Goal: Task Accomplishment & Management: Complete application form

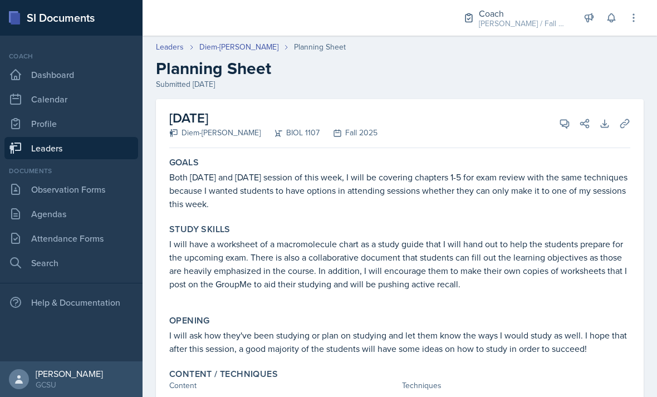
click at [48, 239] on link "Attendance Forms" at bounding box center [71, 238] width 134 height 22
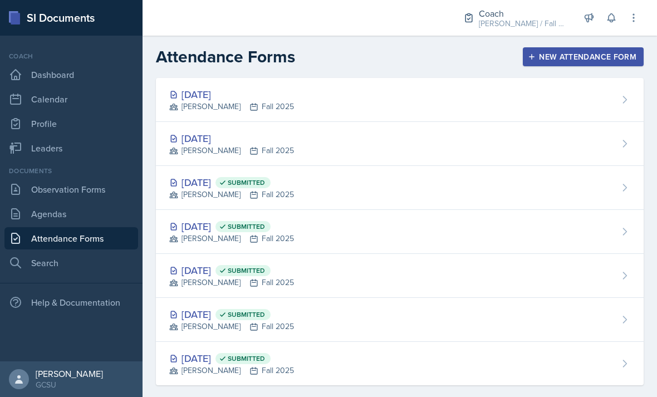
click at [505, 150] on div "[DATE] [PERSON_NAME] Fall 2025" at bounding box center [400, 144] width 488 height 44
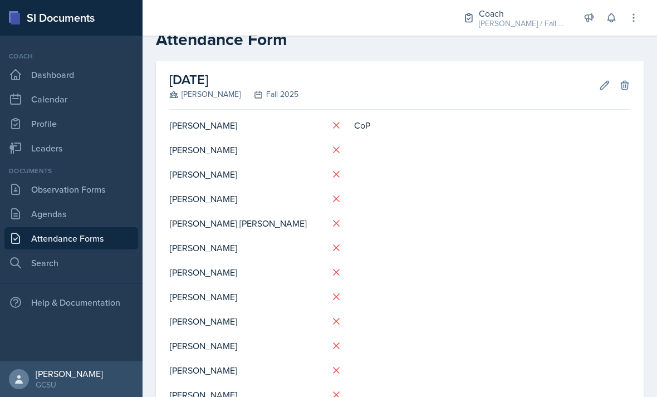
click at [44, 240] on link "Attendance Forms" at bounding box center [71, 238] width 134 height 22
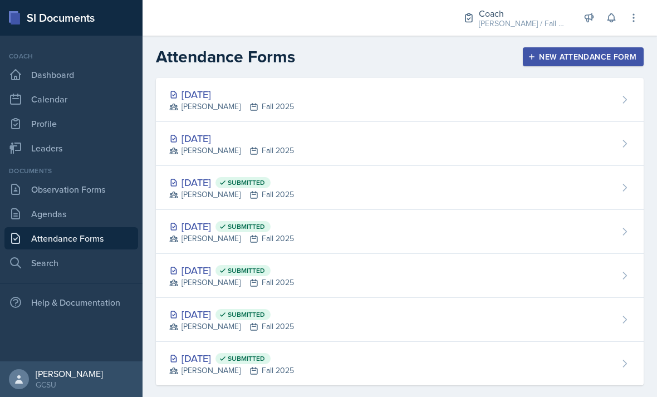
scroll to position [-6, 0]
click at [45, 240] on link "Attendance Forms" at bounding box center [71, 238] width 134 height 22
click at [563, 100] on div "[DATE] [PERSON_NAME] Fall 2025" at bounding box center [400, 100] width 488 height 44
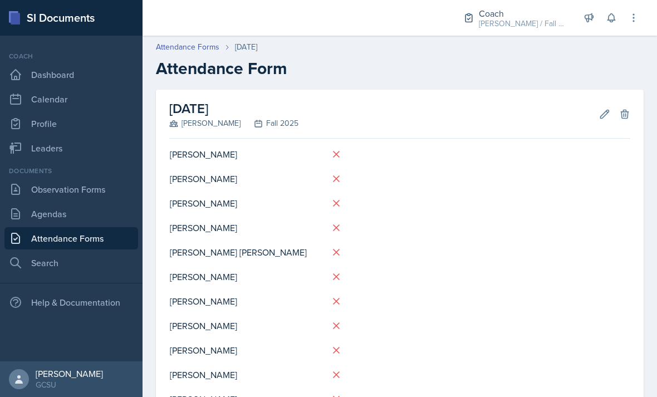
click at [38, 235] on link "Attendance Forms" at bounding box center [71, 238] width 134 height 22
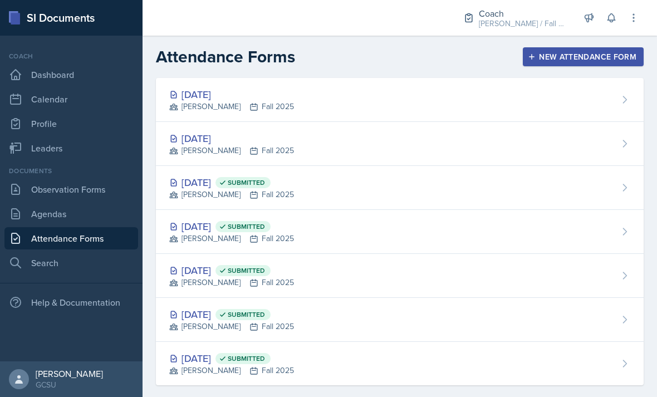
click at [551, 109] on div "[DATE] [PERSON_NAME] Fall 2025" at bounding box center [400, 100] width 488 height 44
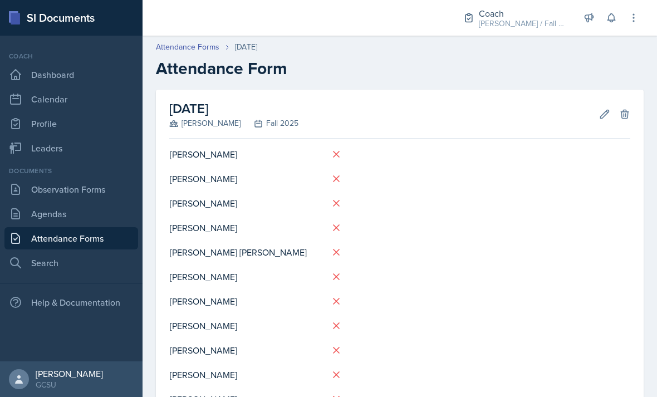
click at [41, 232] on link "Attendance Forms" at bounding box center [71, 238] width 134 height 22
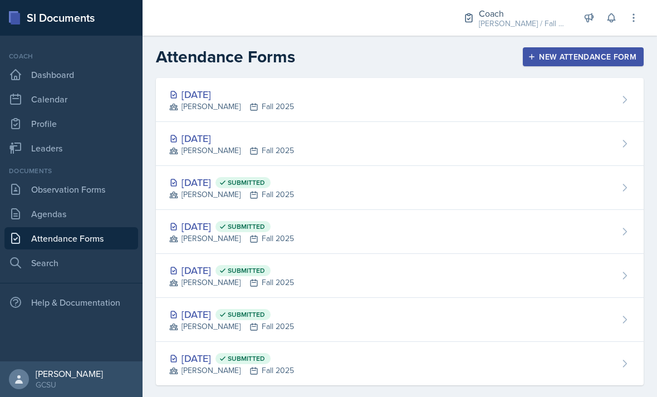
click at [504, 141] on div "[DATE] [PERSON_NAME] Fall 2025" at bounding box center [400, 144] width 488 height 44
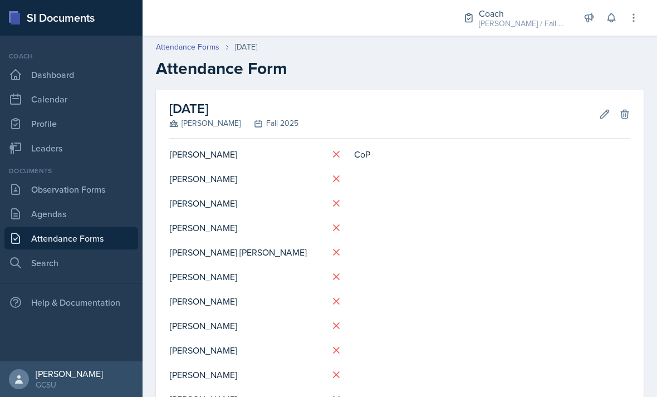
click at [187, 49] on link "Attendance Forms" at bounding box center [188, 47] width 64 height 12
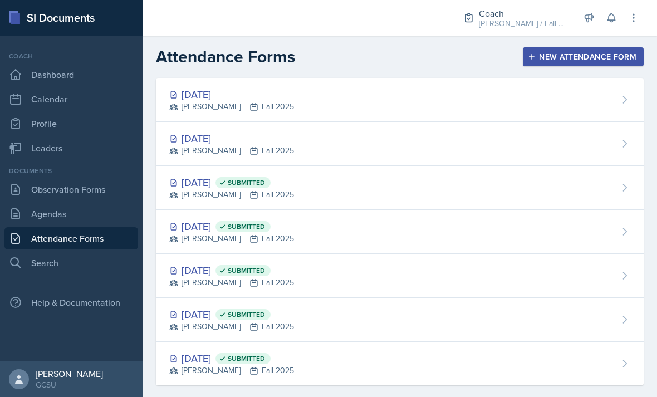
click at [512, 174] on div "[DATE] Submitted [PERSON_NAME] Fall 2025" at bounding box center [400, 188] width 488 height 44
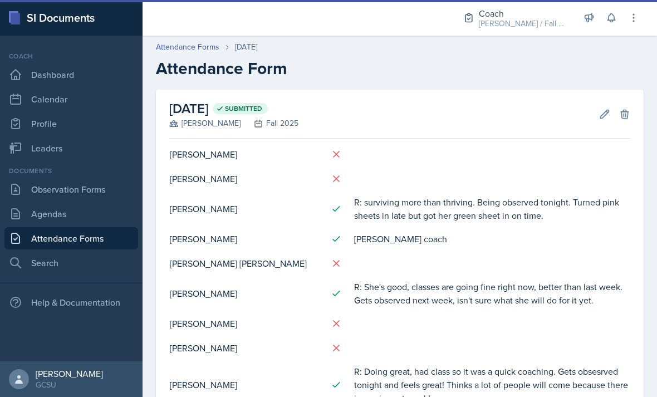
click at [603, 113] on icon at bounding box center [604, 114] width 11 height 11
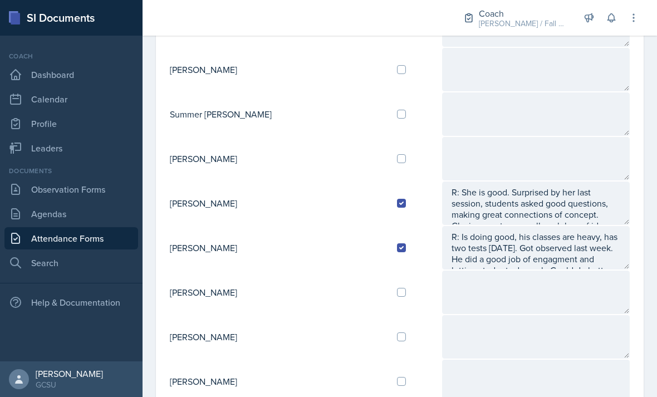
scroll to position [1080, 0]
click at [397, 158] on div at bounding box center [414, 159] width 35 height 9
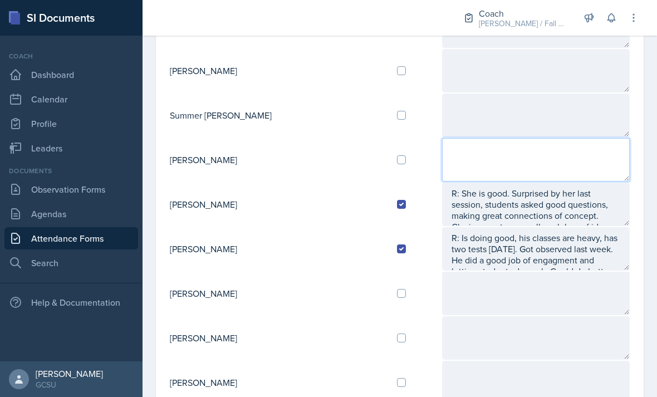
click at [448, 162] on textarea at bounding box center [536, 159] width 188 height 43
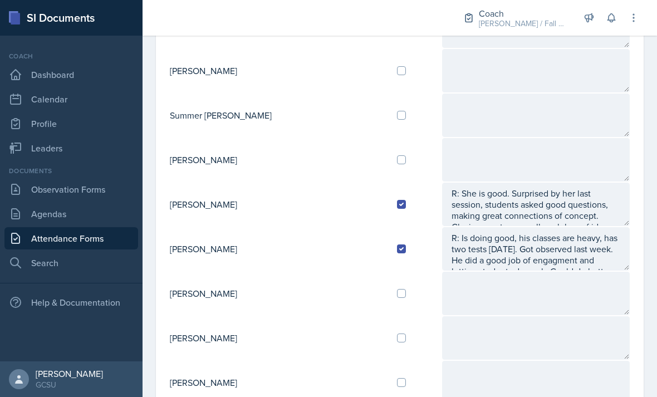
click at [388, 160] on td at bounding box center [414, 160] width 53 height 45
click at [388, 165] on td at bounding box center [414, 160] width 53 height 45
click at [397, 158] on input "checkbox" at bounding box center [401, 159] width 9 height 9
checkbox input "true"
click at [442, 172] on textarea at bounding box center [536, 159] width 188 height 43
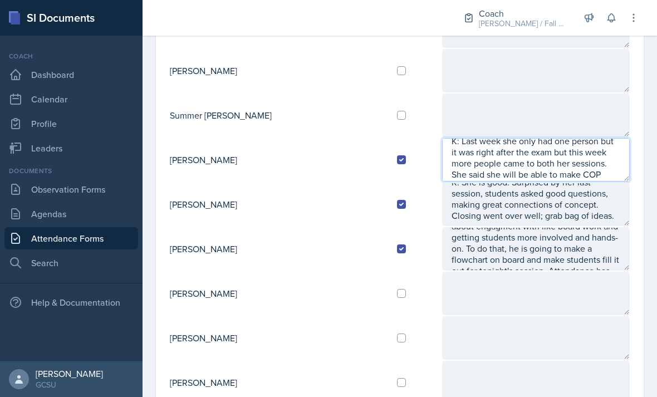
scroll to position [56, 0]
click at [585, 178] on textarea "K: Last week she only had one person but it was right after the exam but this w…" at bounding box center [536, 159] width 188 height 43
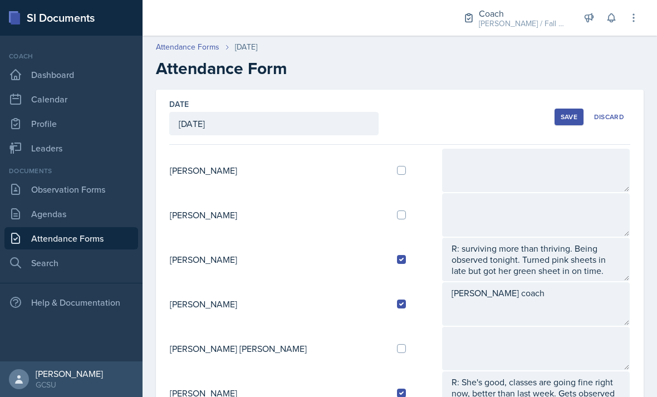
scroll to position [0, 0]
type textarea "K: Last week she only had one person but it was right after the exam but this w…"
click at [568, 118] on div "Save" at bounding box center [569, 117] width 17 height 9
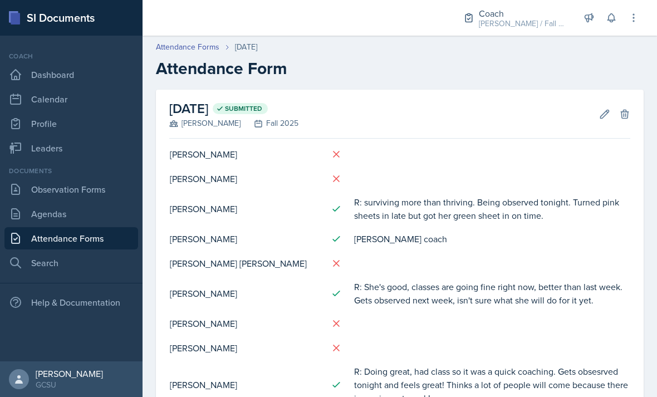
click at [608, 110] on icon at bounding box center [605, 114] width 8 height 8
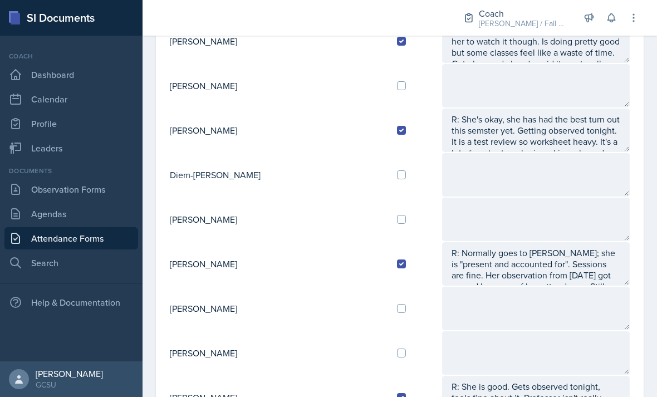
scroll to position [614, 0]
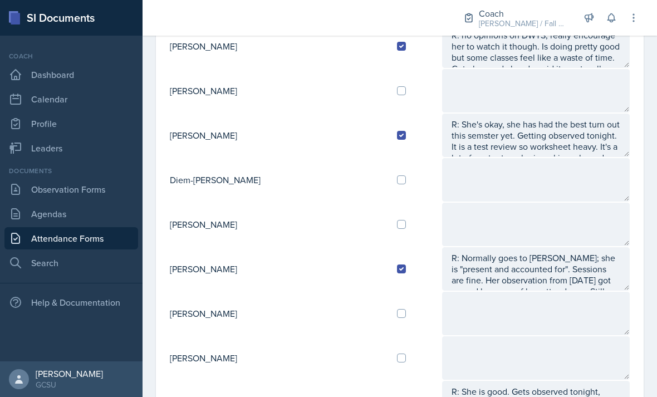
click at [388, 158] on td at bounding box center [414, 180] width 53 height 45
click at [397, 175] on input "checkbox" at bounding box center [401, 179] width 9 height 9
checkbox input "true"
click at [460, 158] on textarea at bounding box center [536, 179] width 188 height 43
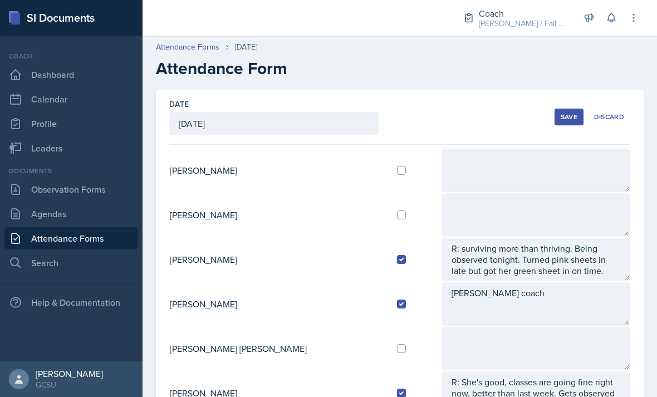
scroll to position [0, 0]
type textarea "K: already had a meeting with her [DATE] but she also came to my coaching hours…"
click at [562, 113] on div "Save" at bounding box center [569, 117] width 17 height 9
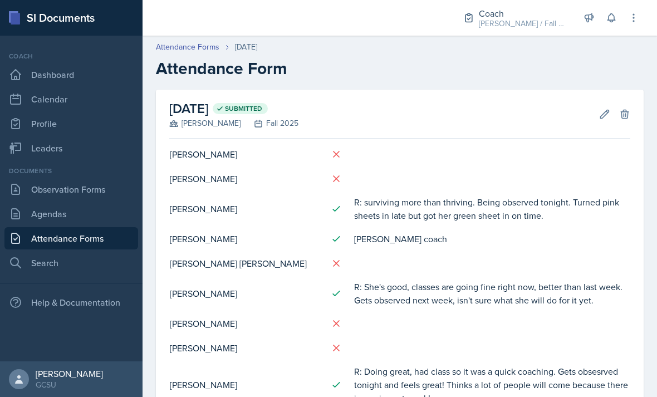
click at [95, 137] on link "Leaders" at bounding box center [71, 148] width 134 height 22
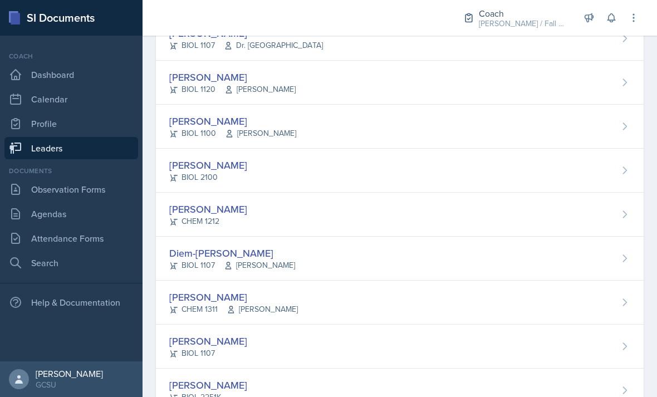
scroll to position [527, 0]
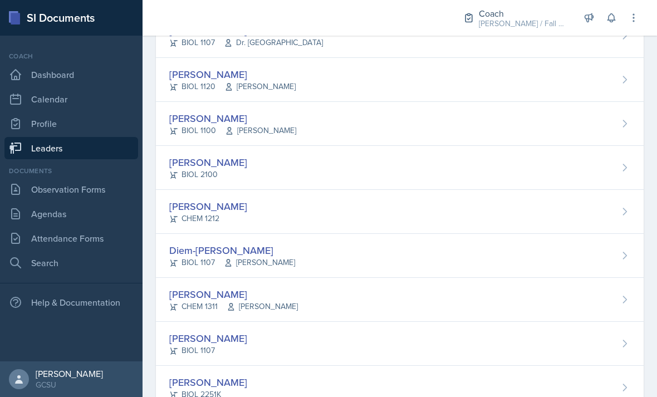
click at [237, 240] on div "Diem-Linh Hoang BIOL 1107 Snyder" at bounding box center [400, 256] width 488 height 44
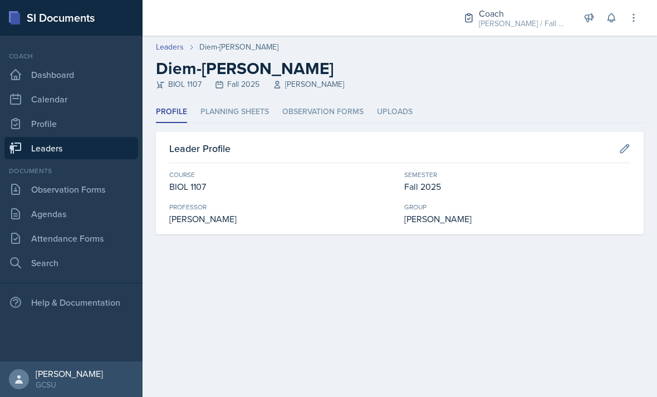
click at [250, 112] on li "Planning Sheets" at bounding box center [235, 112] width 69 height 22
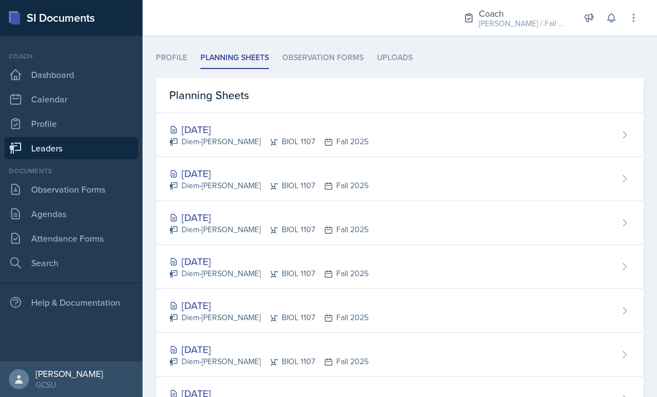
scroll to position [55, 0]
click at [234, 174] on div "[DATE]" at bounding box center [268, 172] width 199 height 15
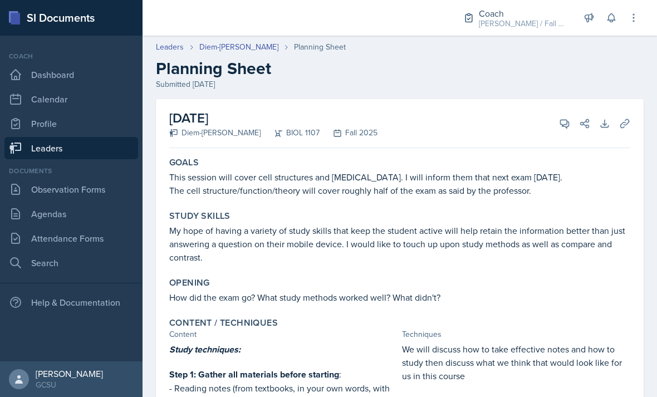
scroll to position [0, 11]
click at [239, 45] on link "Diem-[PERSON_NAME]" at bounding box center [238, 47] width 79 height 12
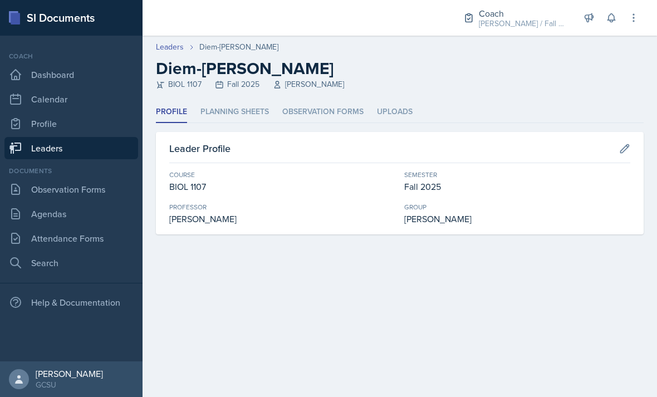
click at [250, 123] on li "Planning Sheets" at bounding box center [235, 112] width 69 height 22
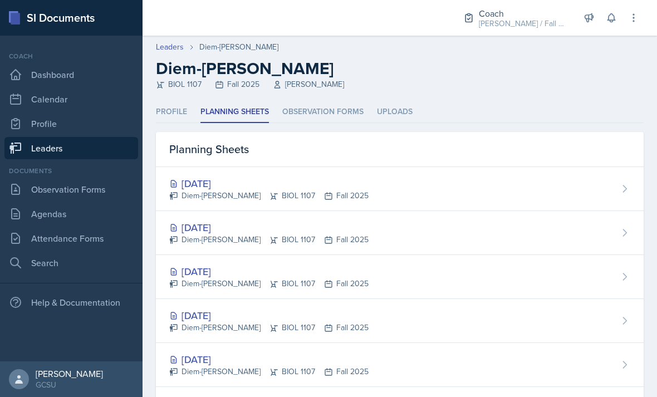
click at [225, 232] on div "[DATE]" at bounding box center [268, 227] width 199 height 15
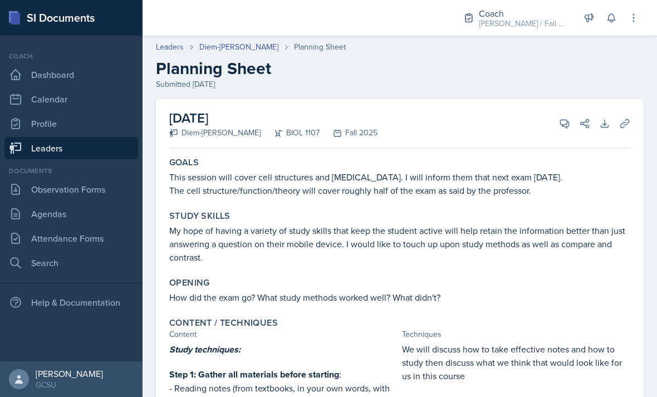
click at [231, 46] on link "Diem-[PERSON_NAME]" at bounding box center [238, 47] width 79 height 12
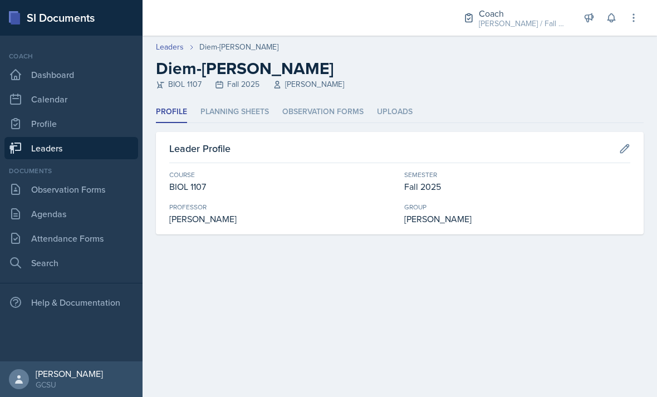
click at [244, 117] on li "Planning Sheets" at bounding box center [235, 112] width 69 height 22
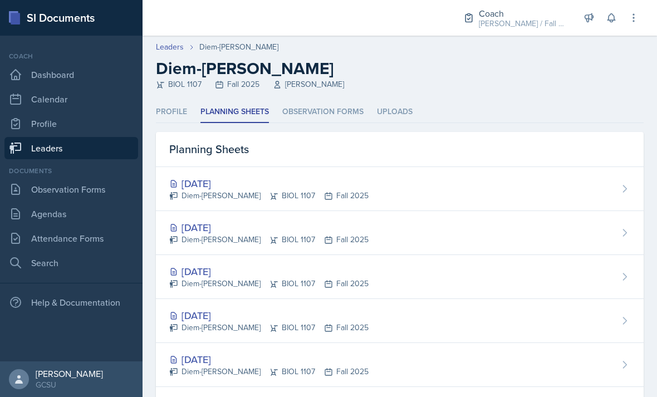
click at [238, 182] on div "[DATE]" at bounding box center [268, 183] width 199 height 15
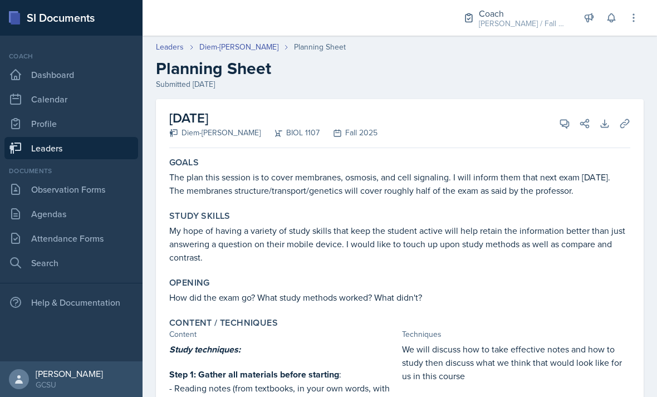
click at [209, 329] on label "Content / Techniques" at bounding box center [223, 323] width 109 height 11
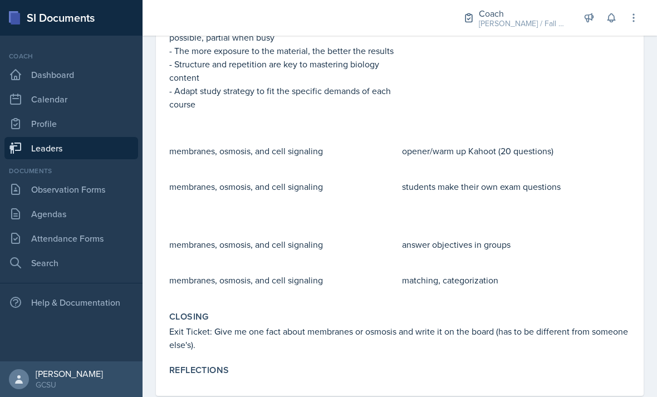
scroll to position [36, 0]
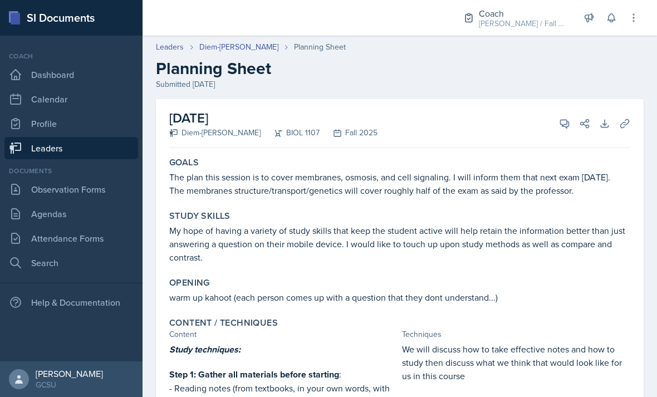
click at [220, 43] on link "Diem-[PERSON_NAME]" at bounding box center [238, 47] width 79 height 12
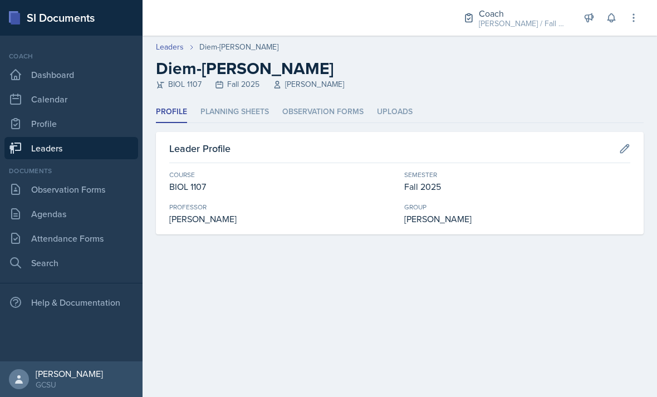
click at [238, 111] on li "Planning Sheets" at bounding box center [235, 112] width 69 height 22
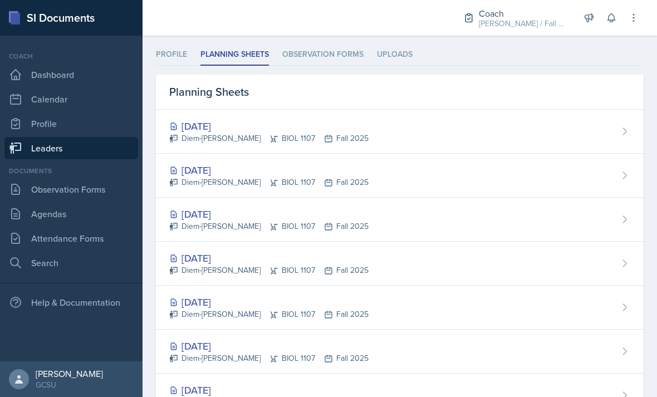
scroll to position [124, 0]
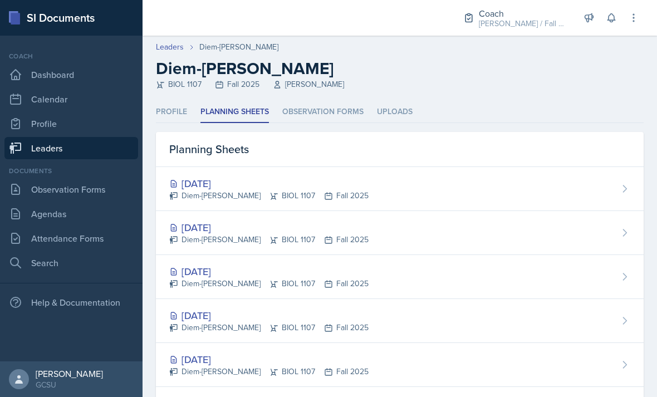
click at [45, 219] on link "Agendas" at bounding box center [71, 214] width 134 height 22
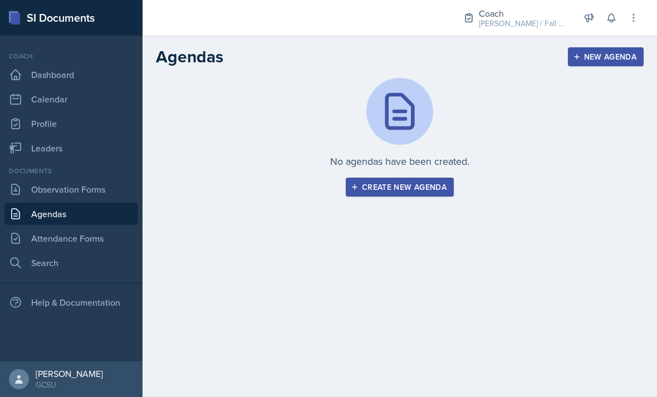
click at [51, 238] on link "Attendance Forms" at bounding box center [71, 238] width 134 height 22
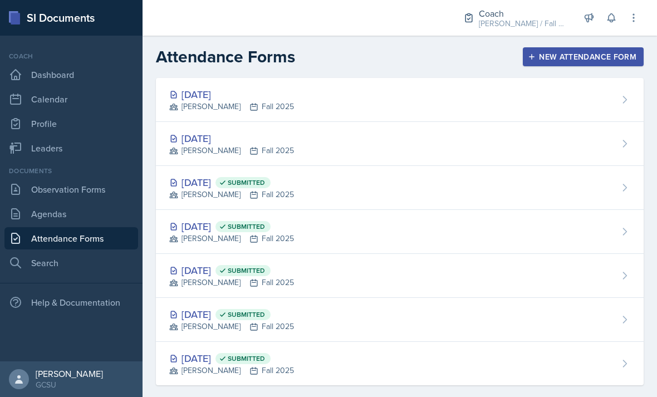
click at [223, 153] on div "[PERSON_NAME] Fall 2025" at bounding box center [231, 151] width 125 height 12
click at [219, 193] on div "[PERSON_NAME] Fall 2025" at bounding box center [231, 195] width 125 height 12
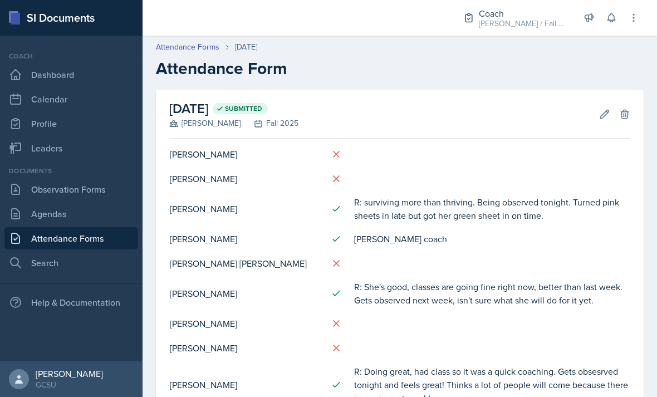
click at [610, 115] on icon at bounding box center [604, 114] width 11 height 11
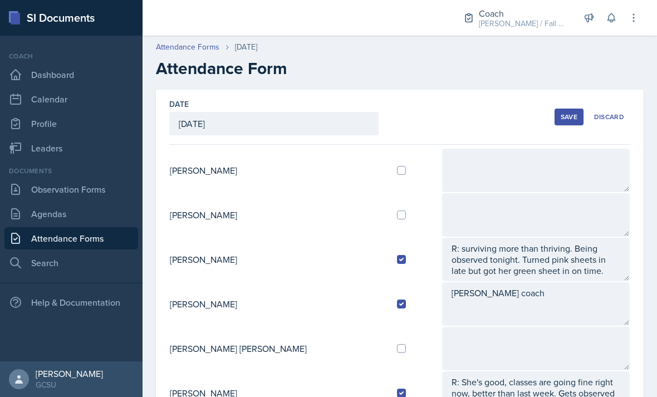
click at [397, 169] on input "checkbox" at bounding box center [401, 170] width 9 height 9
checkbox input "true"
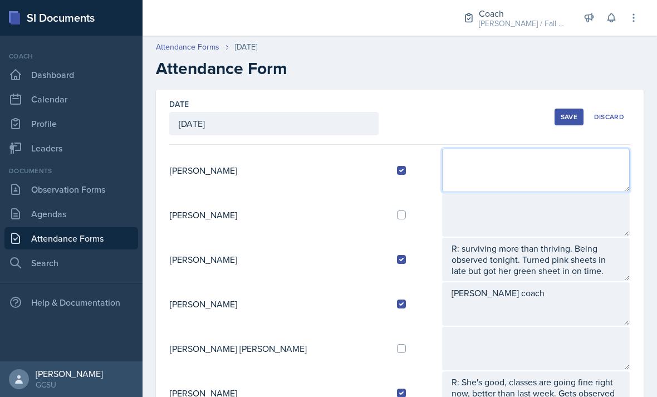
click at [443, 178] on textarea at bounding box center [536, 170] width 188 height 43
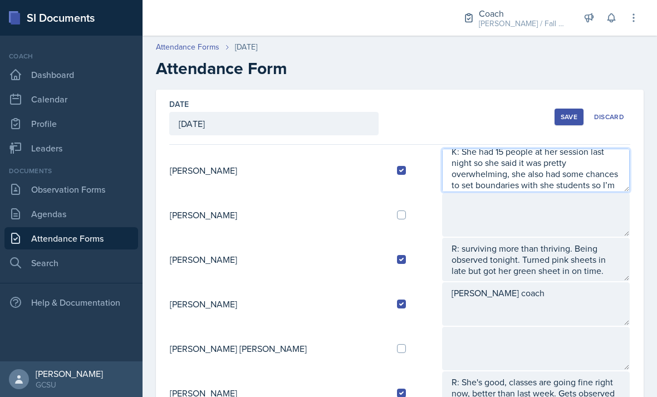
scroll to position [22, 0]
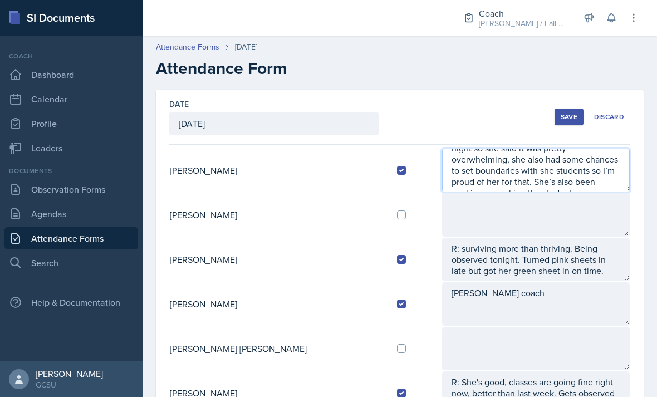
click at [587, 190] on textarea "K: She had 15 people at her session last night so she said it was pretty overwh…" at bounding box center [536, 170] width 188 height 43
type textarea "K: She had 15 people at her session last night so she said it was pretty overwh…"
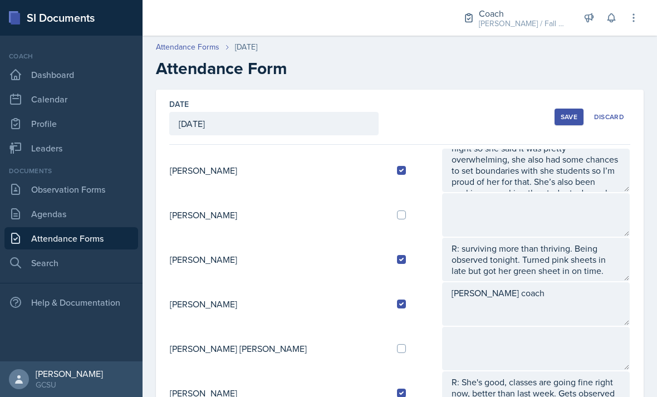
click at [565, 116] on div "Save" at bounding box center [569, 117] width 17 height 9
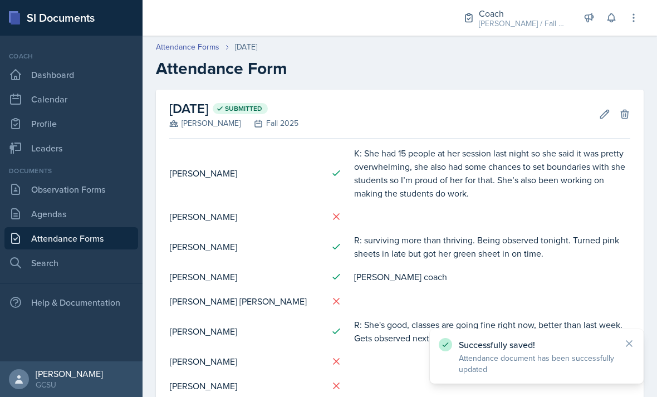
click at [603, 111] on icon at bounding box center [604, 114] width 11 height 11
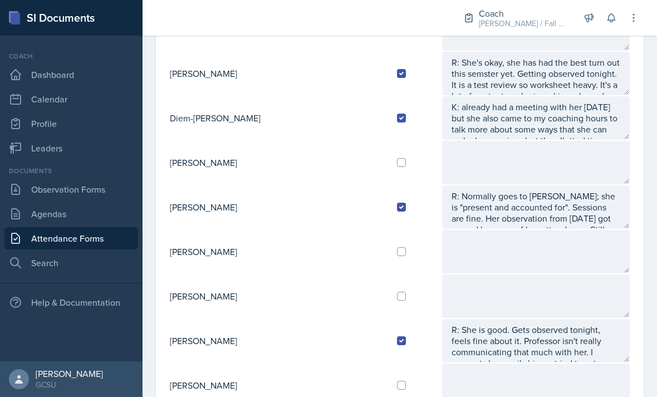
scroll to position [646, 0]
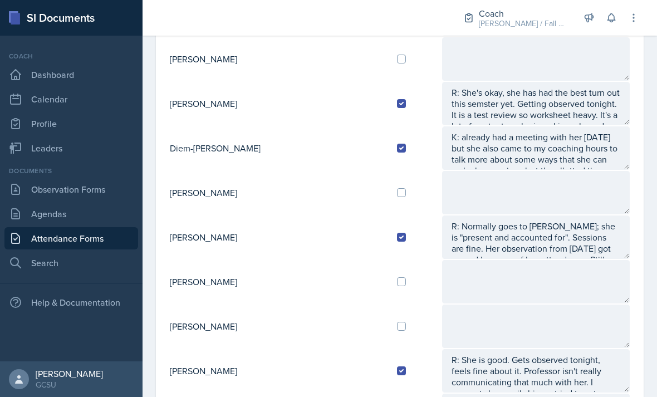
click at [397, 193] on div at bounding box center [414, 192] width 35 height 9
click at [397, 196] on input "checkbox" at bounding box center [401, 192] width 9 height 9
checkbox input "true"
click at [458, 186] on textarea at bounding box center [536, 192] width 188 height 43
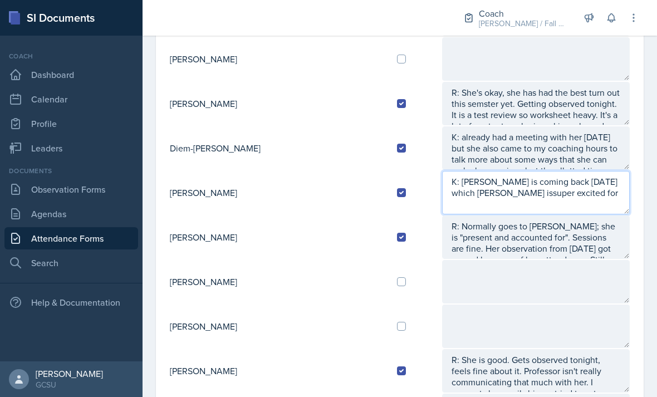
click at [467, 197] on textarea "K: [PERSON_NAME] is coming back [DATE] which [PERSON_NAME] issuper excited for" at bounding box center [536, 192] width 188 height 43
click at [568, 197] on textarea "K: [PERSON_NAME] is coming back [DATE] which [PERSON_NAME] is super excited for" at bounding box center [536, 192] width 188 height 43
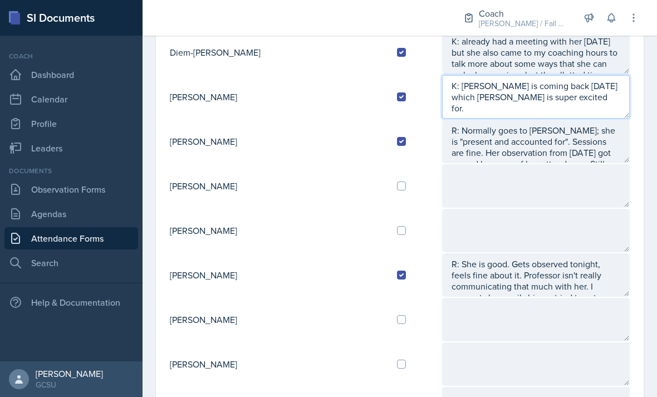
scroll to position [744, 0]
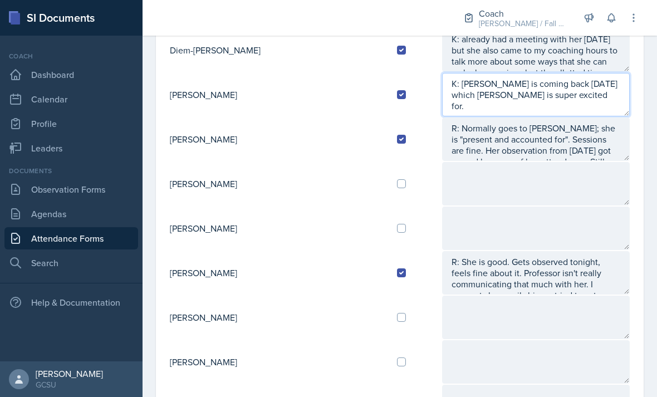
click at [567, 103] on textarea "K: [PERSON_NAME] is coming back [DATE] which [PERSON_NAME] is super excited for." at bounding box center [536, 94] width 188 height 43
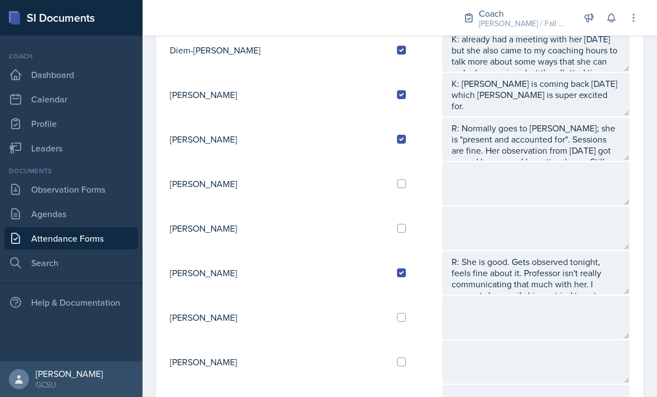
click at [535, 180] on textarea at bounding box center [536, 183] width 188 height 43
click at [567, 93] on textarea "K: [PERSON_NAME] is coming back [DATE] which [PERSON_NAME] is super excited for." at bounding box center [536, 94] width 188 height 43
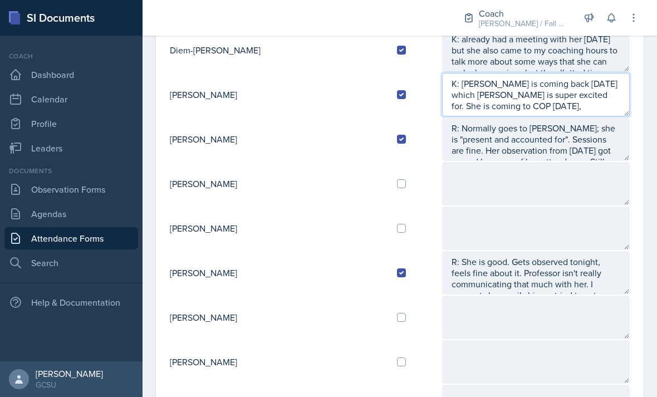
click at [536, 104] on textarea "K: [PERSON_NAME] is coming back [DATE] which [PERSON_NAME] is super excited for…" at bounding box center [536, 94] width 188 height 43
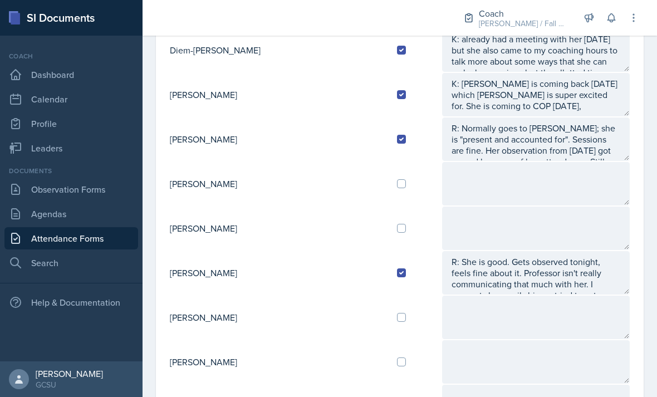
click at [507, 129] on textarea "R: Normally goes to [PERSON_NAME]; she is "present and accounted for". Sessions…" at bounding box center [536, 139] width 188 height 43
click at [535, 104] on textarea "K: [PERSON_NAME] is coming back [DATE] which [PERSON_NAME] is super excited for…" at bounding box center [536, 94] width 188 height 43
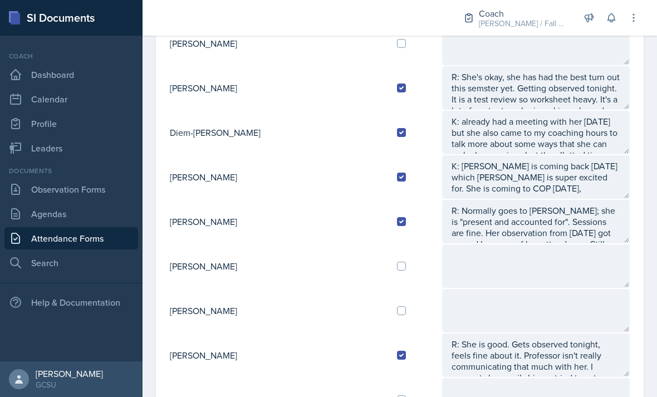
click at [530, 150] on textarea "K: already had a meeting with her [DATE] but she also came to my coaching hours…" at bounding box center [536, 132] width 188 height 43
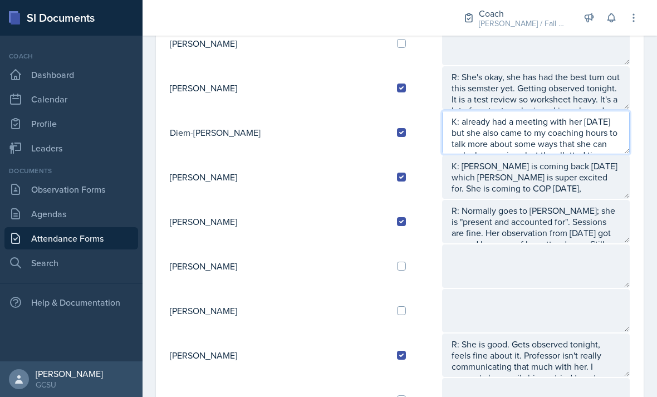
scroll to position [658, 0]
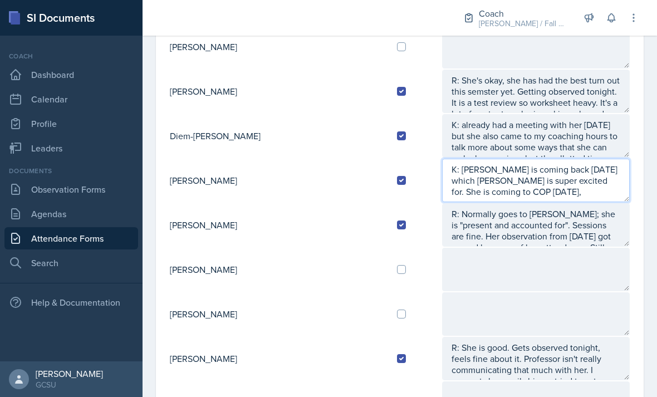
click at [553, 196] on textarea "K: [PERSON_NAME] is coming back [DATE] which [PERSON_NAME] is super excited for…" at bounding box center [536, 180] width 188 height 43
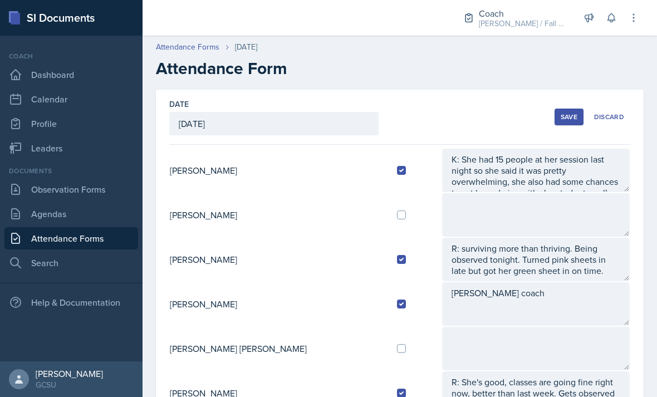
scroll to position [0, 0]
type textarea "K: [PERSON_NAME] is coming back [DATE] which [PERSON_NAME] is super excited for…"
click at [562, 118] on div "Save" at bounding box center [569, 117] width 17 height 9
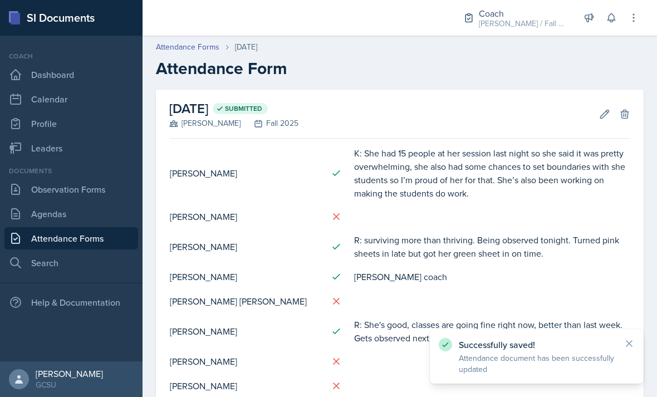
click at [602, 111] on icon at bounding box center [604, 114] width 11 height 11
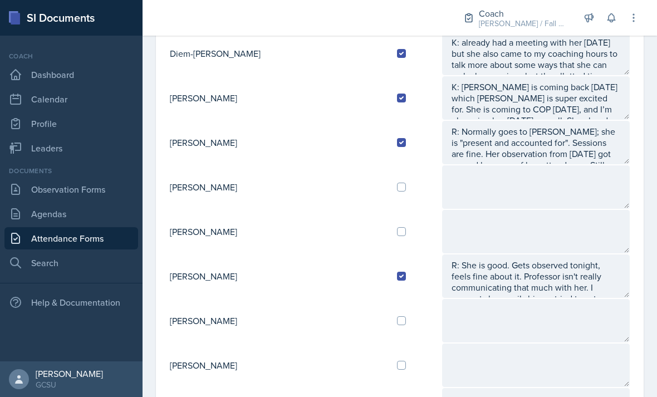
scroll to position [736, 0]
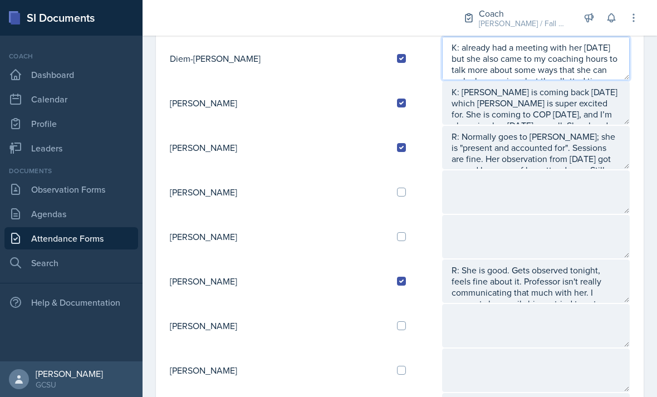
click at [599, 60] on textarea "K: already had a meeting with her [DATE] but she also came to my coaching hours…" at bounding box center [536, 58] width 188 height 43
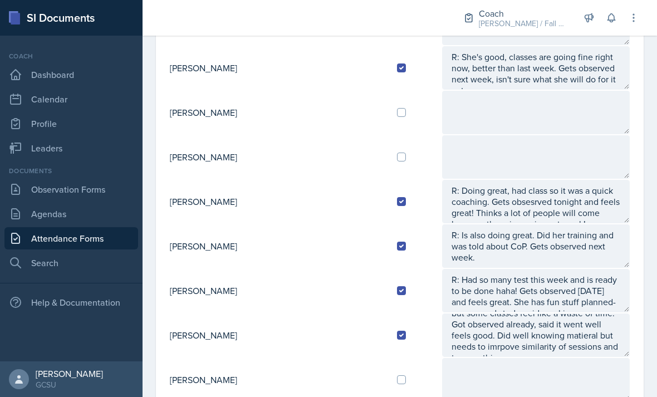
scroll to position [323, 0]
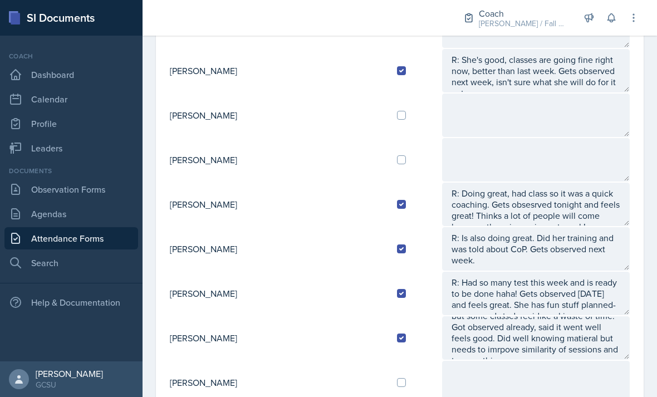
click at [388, 149] on td at bounding box center [414, 160] width 53 height 45
click at [397, 163] on input "checkbox" at bounding box center [401, 159] width 9 height 9
checkbox input "true"
click at [463, 152] on textarea at bounding box center [536, 159] width 188 height 43
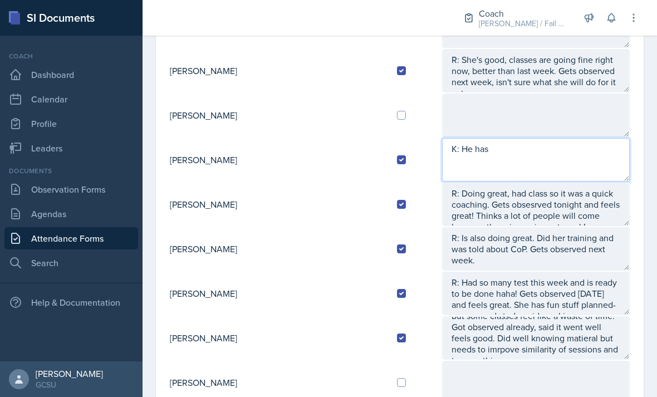
click at [501, 177] on textarea "K: He has" at bounding box center [536, 159] width 188 height 43
click at [540, 149] on textarea "K: He has" at bounding box center [536, 159] width 188 height 43
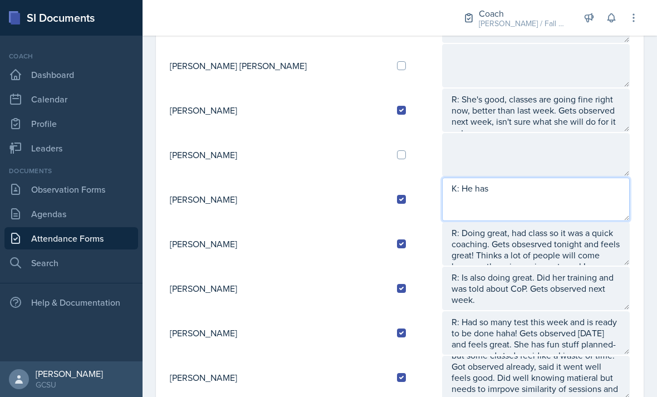
scroll to position [280, 0]
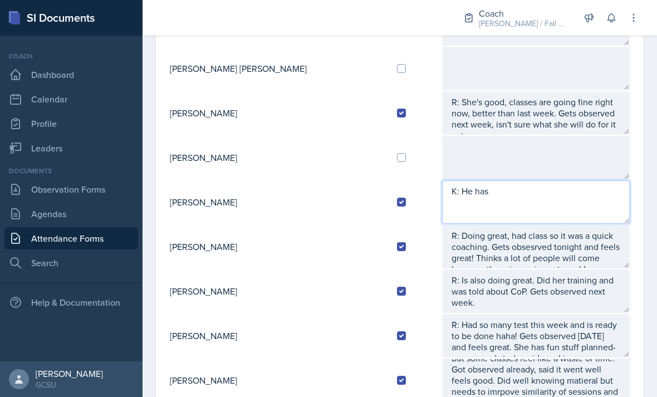
click at [505, 209] on textarea "K: He has" at bounding box center [536, 201] width 188 height 43
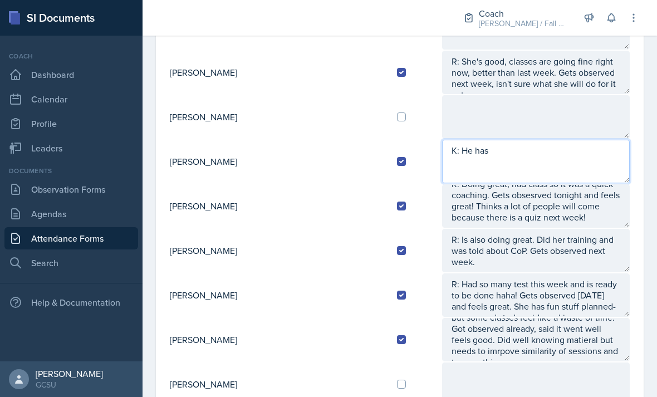
scroll to position [321, 0]
click at [523, 154] on textarea "K: He has" at bounding box center [536, 160] width 188 height 43
click at [587, 151] on textarea "K: He has chapter for Phi Delt organization so he won’t be at COP this time" at bounding box center [536, 160] width 188 height 43
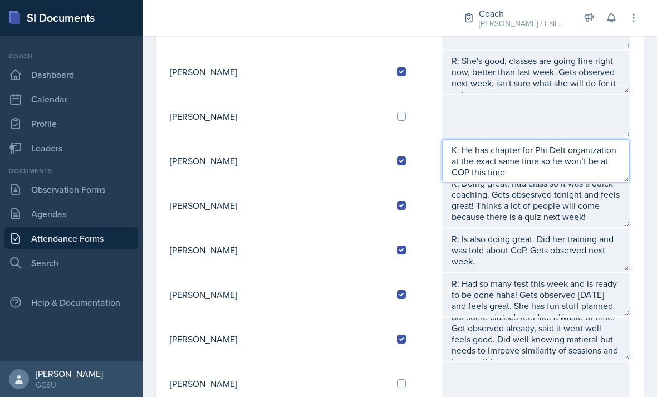
click at [614, 163] on textarea "K: He has chapter for Phi Delt organization at the exact same time so he won’t …" at bounding box center [536, 160] width 188 height 43
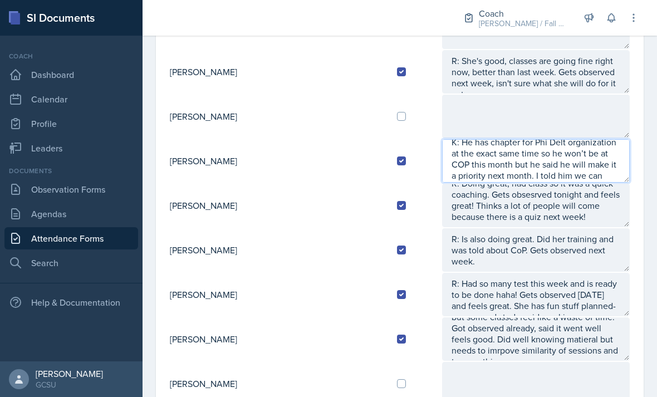
scroll to position [22, 0]
click at [442, 172] on textarea "K: He has chapter for Phi Delt organization at the exact same time so he won’t …" at bounding box center [536, 160] width 188 height 43
click at [606, 174] on textarea "K: He has chapter for Phi Delt organization at the exact same time so he won’t …" at bounding box center [536, 160] width 188 height 43
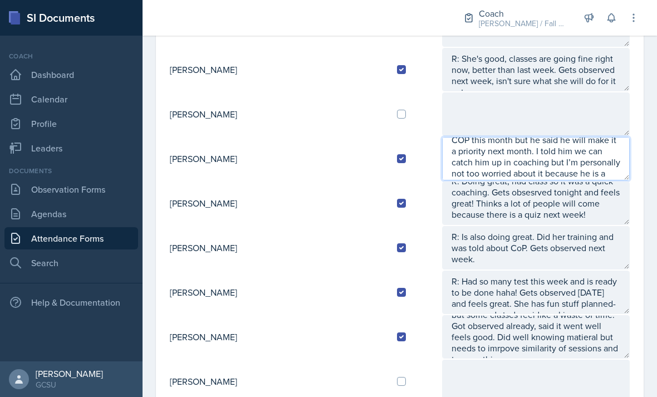
type textarea "K: He has chapter for Phi Delt organization at the exact same time so he won’t …"
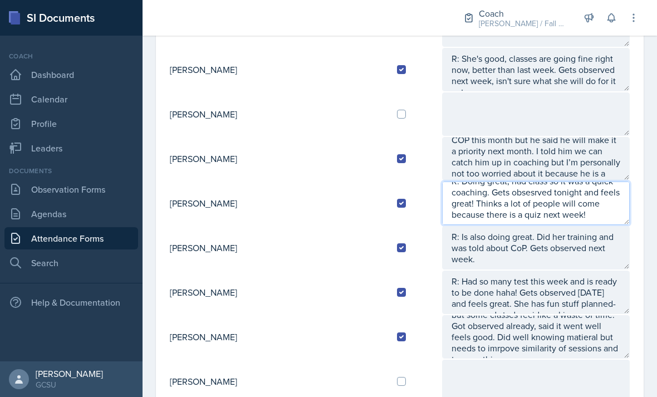
click at [578, 204] on textarea "R: Doing great, had class so it was a quick coaching. Gets obsesrved tonight an…" at bounding box center [536, 203] width 188 height 43
type textarea "R: Doing great, had class so it was a quick coaching. Gets obsesrved tonight an…"
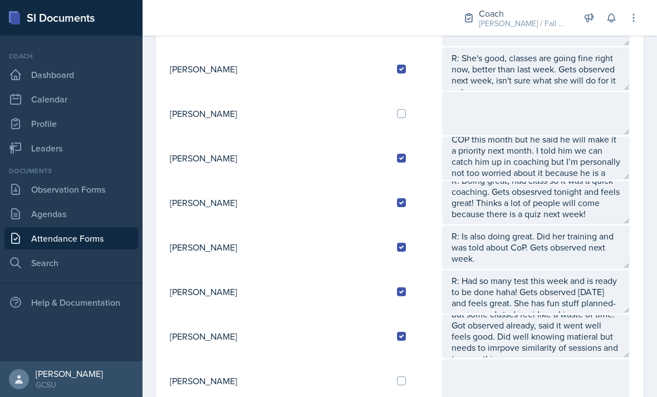
click at [527, 243] on textarea "R: Is also doing great. Did her training and was told about CoP. Gets observed …" at bounding box center [536, 247] width 188 height 43
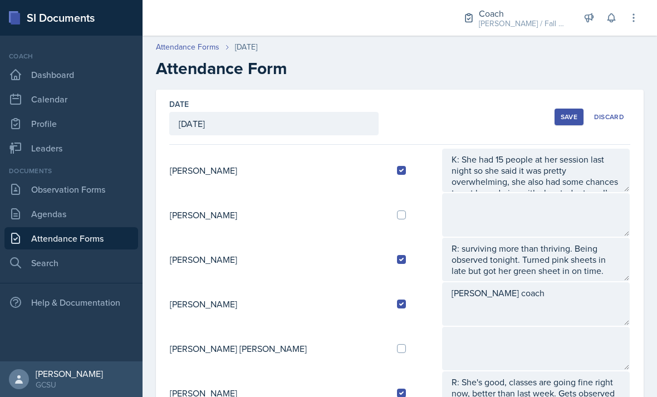
scroll to position [0, 0]
click at [569, 116] on div "Save" at bounding box center [569, 117] width 17 height 9
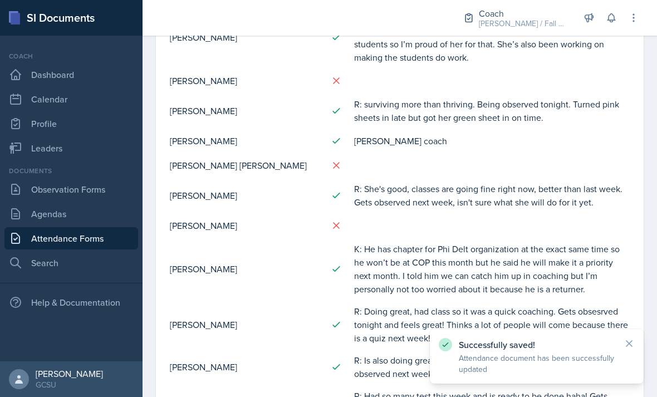
scroll to position [164, 0]
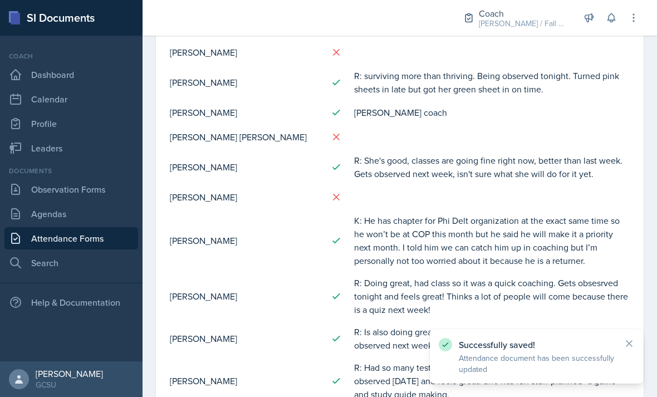
click at [43, 217] on link "Agendas" at bounding box center [71, 214] width 134 height 22
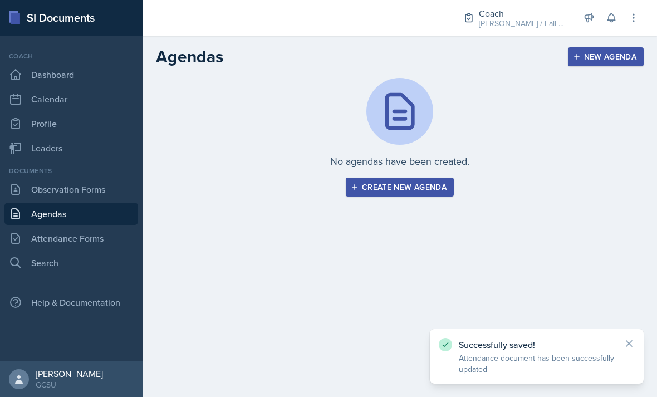
click at [34, 205] on link "Agendas" at bounding box center [71, 214] width 134 height 22
click at [37, 189] on link "Observation Forms" at bounding box center [71, 189] width 134 height 22
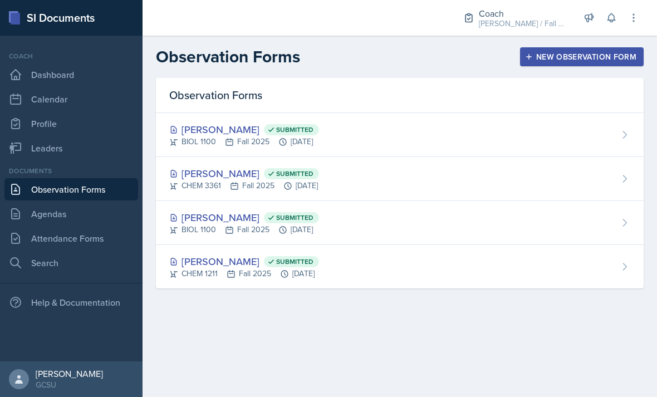
click at [39, 209] on link "Agendas" at bounding box center [71, 214] width 134 height 22
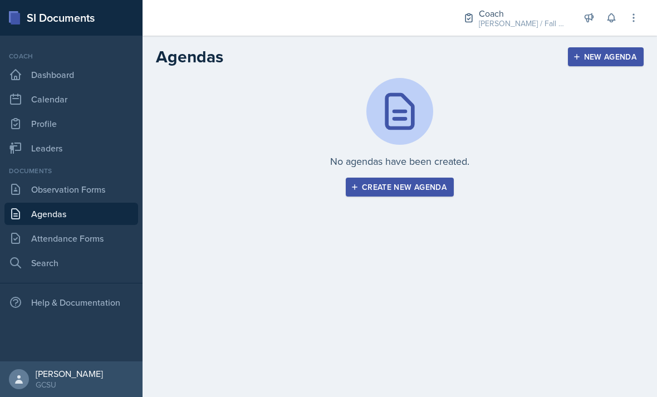
click at [51, 240] on link "Attendance Forms" at bounding box center [71, 238] width 134 height 22
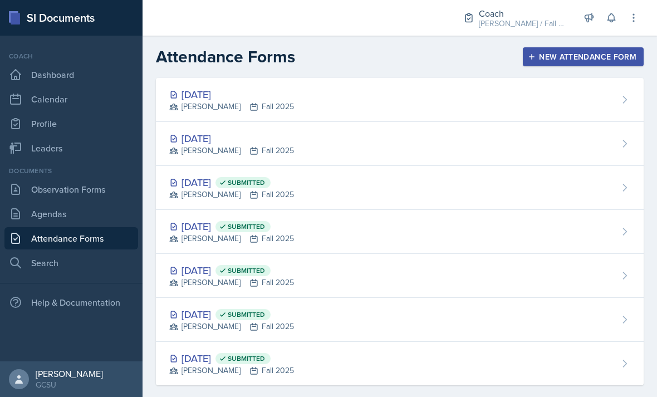
click at [549, 139] on div "[DATE] [PERSON_NAME] Fall 2025" at bounding box center [400, 144] width 488 height 44
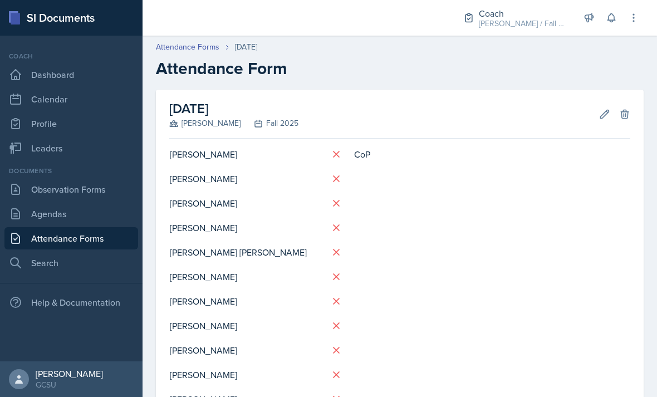
click at [603, 115] on icon at bounding box center [605, 114] width 8 height 8
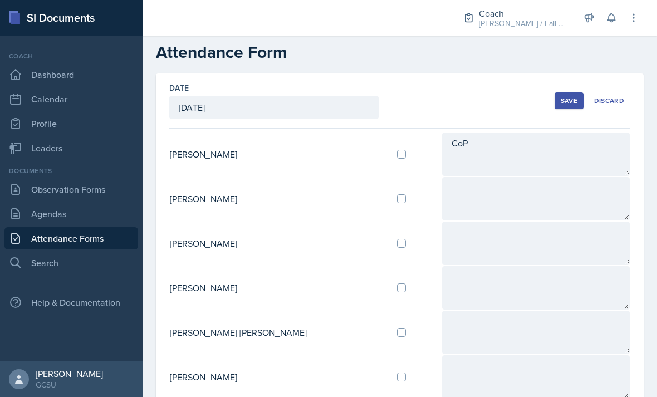
scroll to position [5, 0]
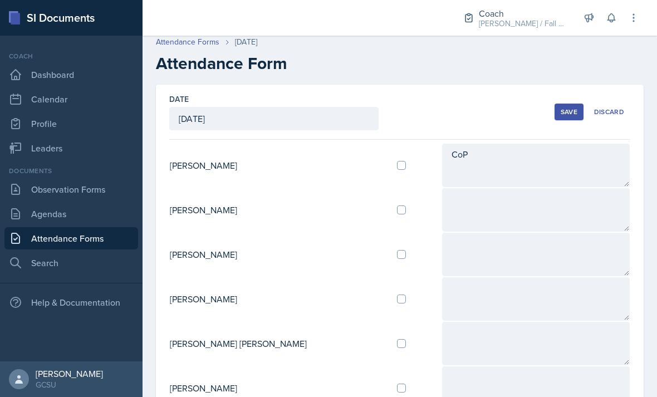
click at [530, 170] on textarea "CoP" at bounding box center [536, 165] width 188 height 43
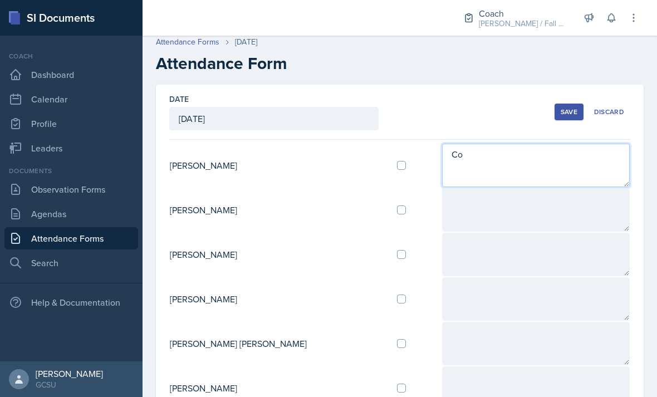
type textarea "C"
click at [609, 150] on textarea "Will be holding her session during COP so will hve to leave by 5:30pm." at bounding box center [536, 165] width 188 height 43
type textarea "Will be holding her session during COP so will have to leave by 5:30pm."
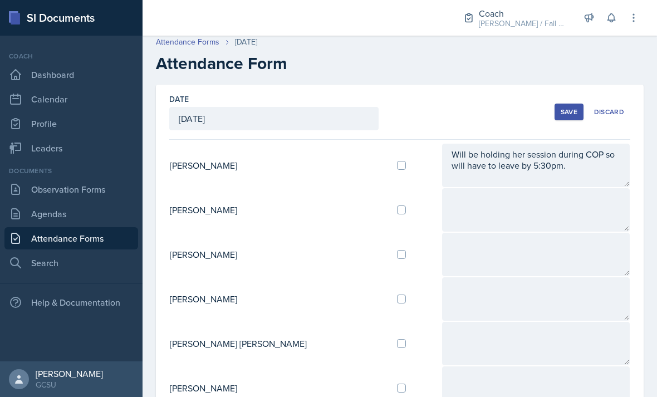
click at [541, 203] on textarea at bounding box center [536, 209] width 188 height 43
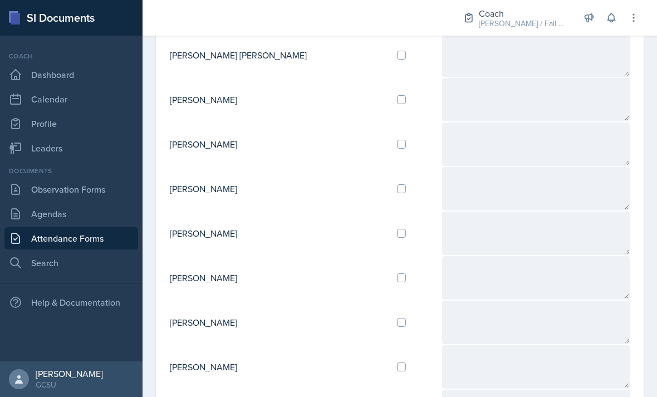
scroll to position [292, 0]
click at [460, 188] on textarea at bounding box center [536, 189] width 188 height 43
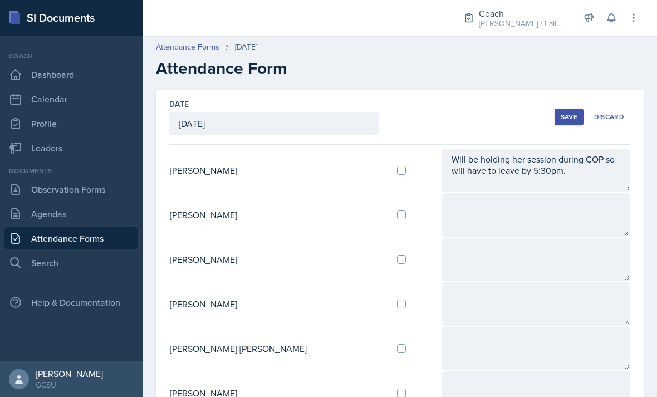
scroll to position [0, 0]
type textarea "K: Has chapter for Phi Delt at the same time and is starting pledgeship so he w…"
click at [566, 119] on div "Save" at bounding box center [569, 117] width 17 height 9
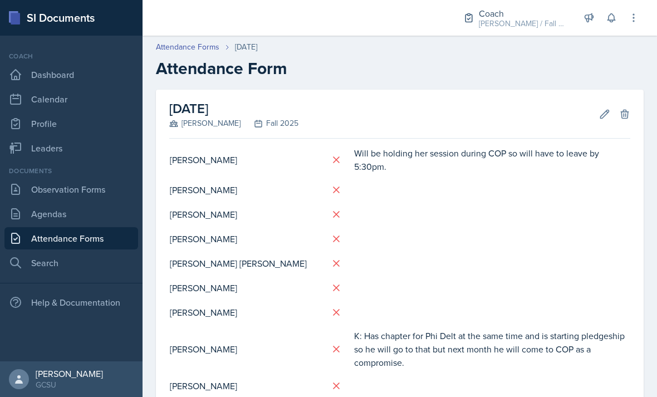
click at [198, 50] on link "Attendance Forms" at bounding box center [188, 47] width 64 height 12
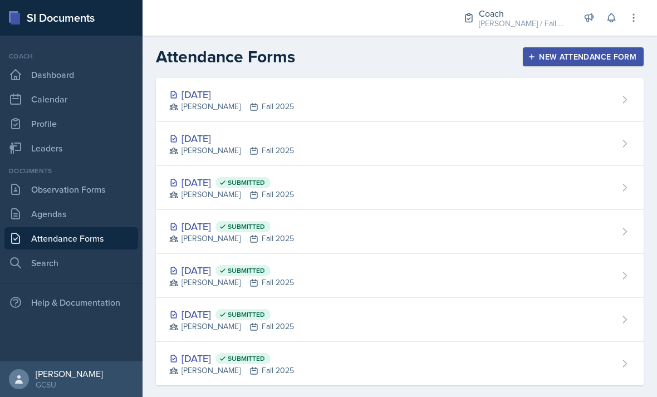
click at [497, 103] on div "[DATE] [PERSON_NAME] Fall 2025" at bounding box center [400, 100] width 488 height 44
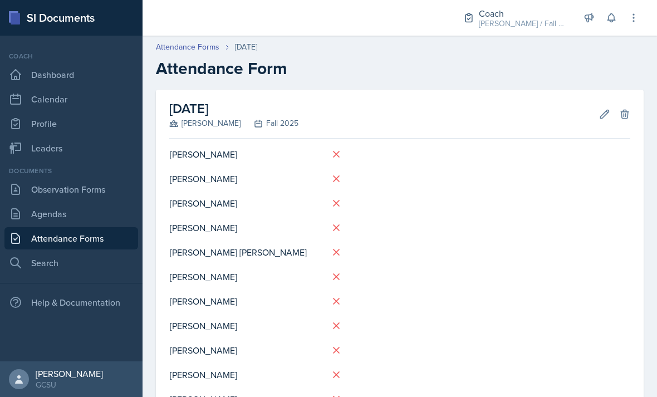
click at [206, 48] on link "Attendance Forms" at bounding box center [188, 47] width 64 height 12
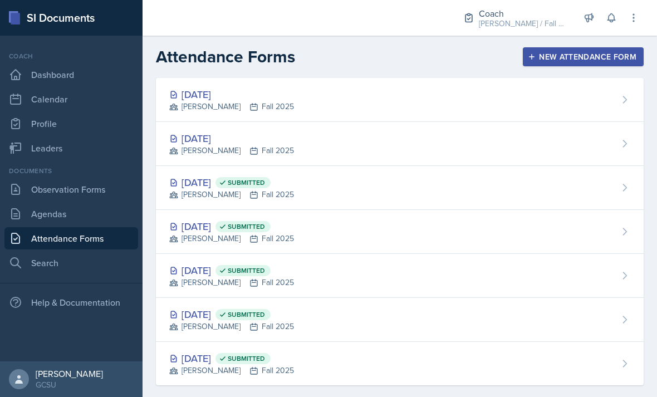
click at [558, 290] on div "[DATE] Submitted [PERSON_NAME] Fall 2025" at bounding box center [400, 276] width 488 height 44
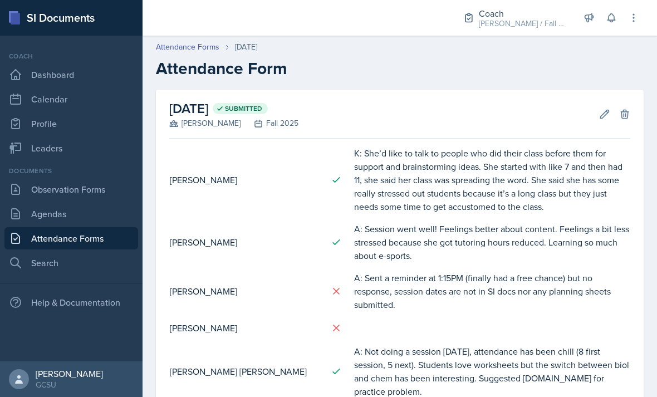
click at [211, 48] on link "Attendance Forms" at bounding box center [188, 47] width 64 height 12
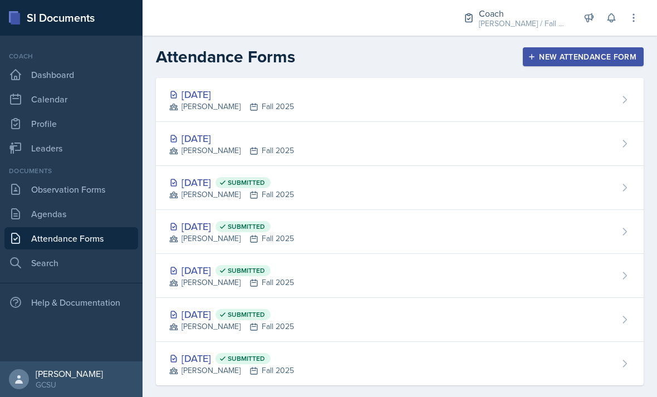
click at [582, 140] on div "[DATE] [PERSON_NAME] Fall 2025" at bounding box center [400, 144] width 488 height 44
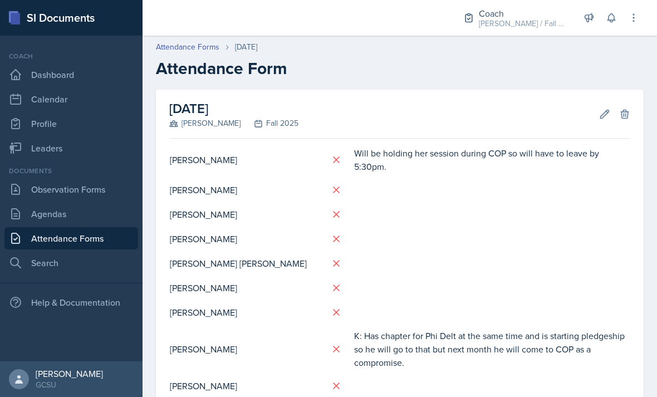
click at [86, 188] on link "Observation Forms" at bounding box center [71, 189] width 134 height 22
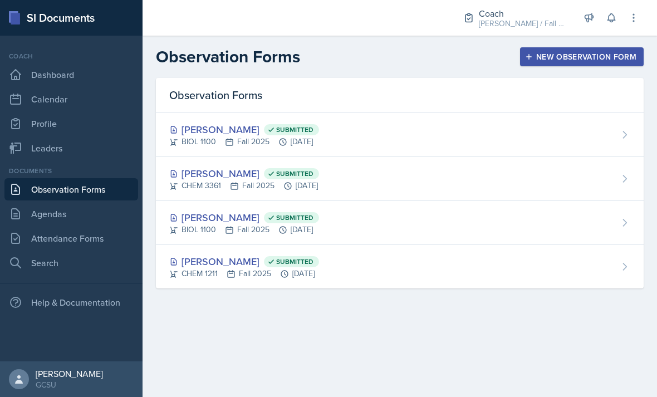
click at [104, 204] on link "Agendas" at bounding box center [71, 214] width 134 height 22
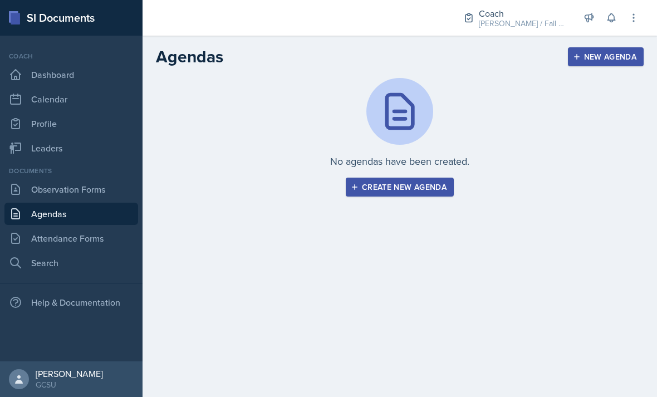
click at [95, 238] on link "Attendance Forms" at bounding box center [71, 238] width 134 height 22
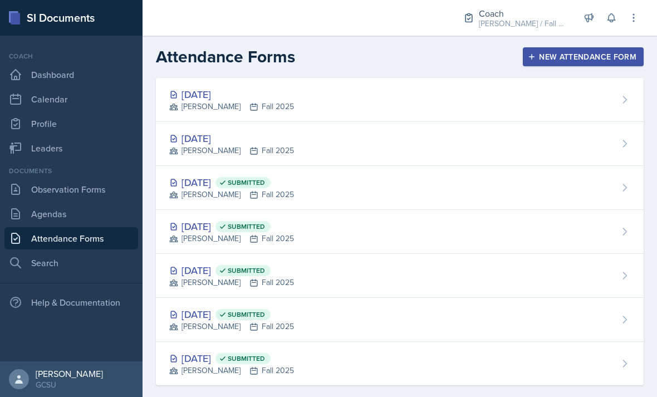
click at [482, 186] on div "[DATE] Submitted [PERSON_NAME] Fall 2025" at bounding box center [400, 188] width 488 height 44
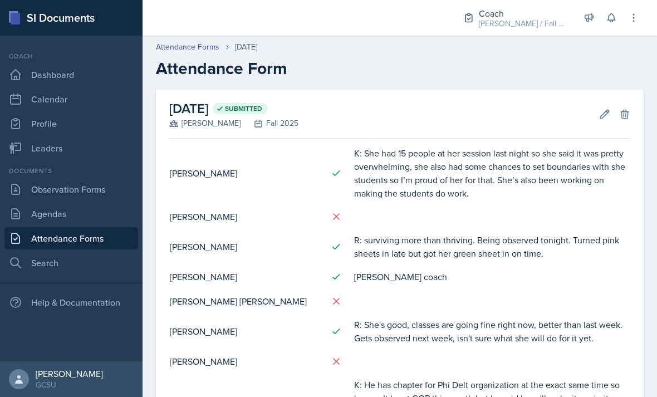
click at [598, 116] on button "Edit" at bounding box center [605, 114] width 20 height 20
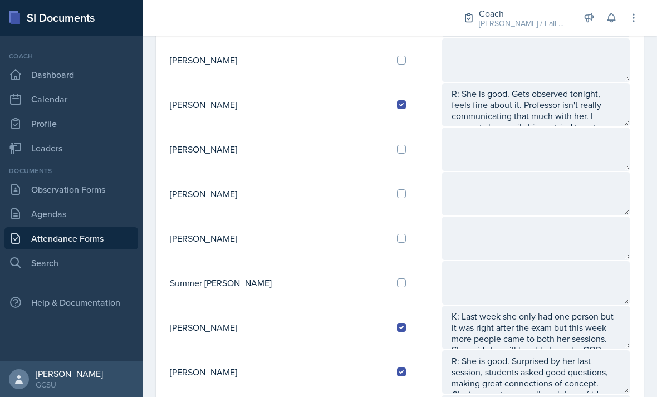
scroll to position [913, 0]
click at [388, 143] on td at bounding box center [414, 148] width 53 height 45
click at [397, 149] on input "checkbox" at bounding box center [401, 148] width 9 height 9
checkbox input "true"
click at [449, 150] on textarea at bounding box center [536, 148] width 188 height 43
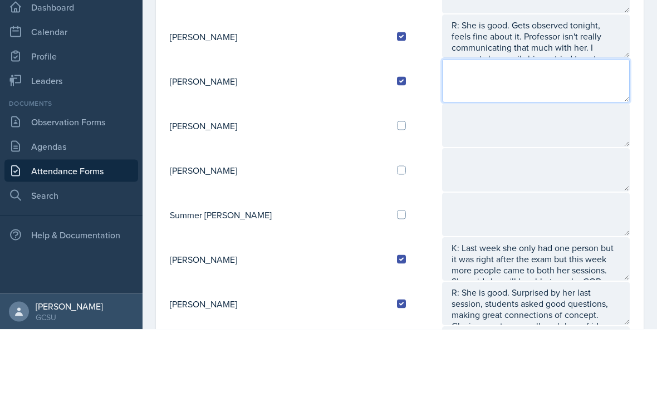
scroll to position [36, 0]
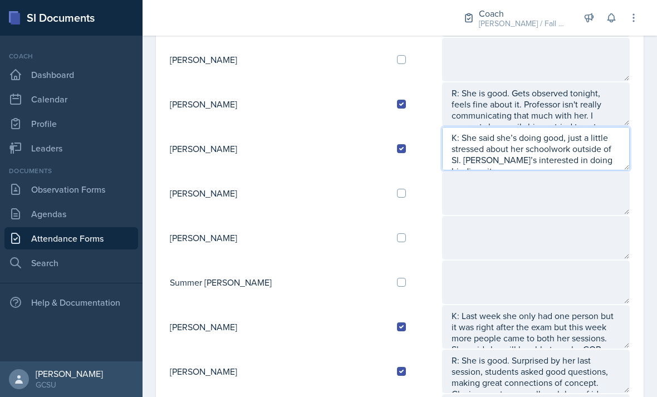
click at [562, 127] on textarea "K: She said she’s doing good, just a little stressed about her schoolwork outsi…" at bounding box center [536, 148] width 188 height 43
click at [595, 127] on textarea "K: She said she’s doing good, just a little stressed about her schoolwork outsi…" at bounding box center [536, 148] width 188 height 43
click at [555, 127] on textarea "K: She said she’s doing good, just a little stressed about her schoolwork outsi…" at bounding box center [536, 148] width 188 height 43
click at [548, 127] on textarea "K: She said she’s doing good, just a little stressed about her schoolwork outsi…" at bounding box center [536, 148] width 188 height 43
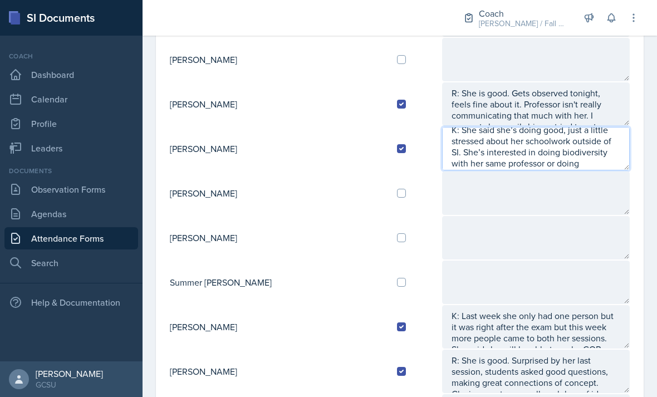
scroll to position [22, 0]
click at [568, 127] on textarea "K: She said she’s doing good, just a little stressed about her schoolwork outsi…" at bounding box center [536, 148] width 188 height 43
click at [525, 127] on textarea "K: She said she’s doing good, just a little stressed about her schoolwork outsi…" at bounding box center [536, 148] width 188 height 43
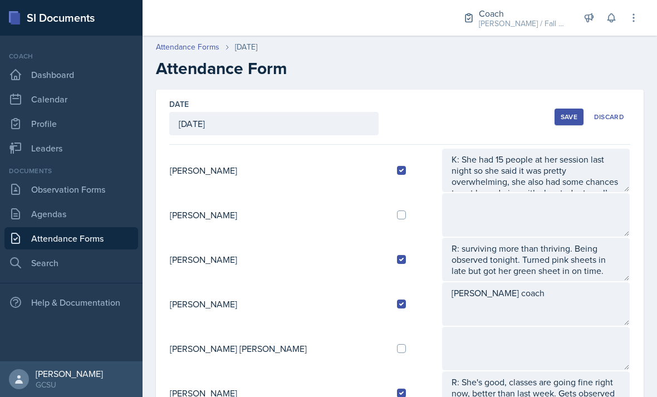
scroll to position [0, 0]
type textarea "K: She said she’s doing good, just a little stressed about her schoolwork outsi…"
click at [567, 113] on div "Save" at bounding box center [569, 117] width 17 height 9
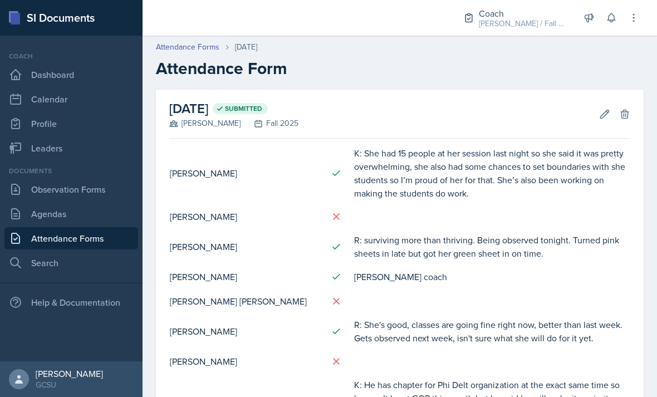
click at [603, 109] on icon at bounding box center [604, 114] width 11 height 11
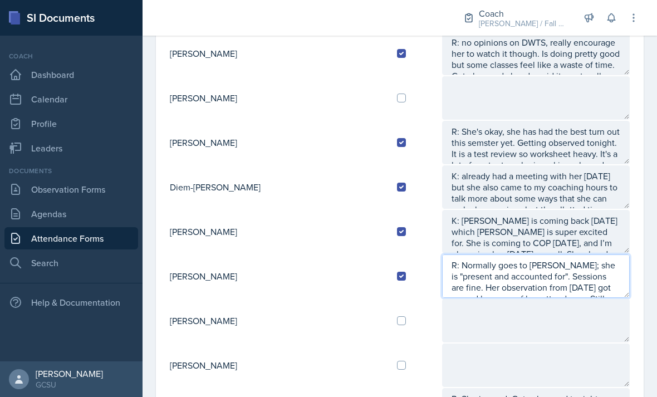
click at [570, 255] on textarea "R: Normally goes to [PERSON_NAME]; she is "present and accounted for". Sessions…" at bounding box center [536, 276] width 188 height 43
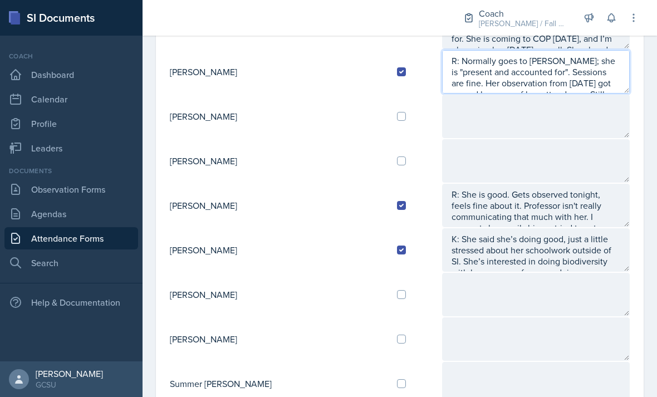
scroll to position [828, 0]
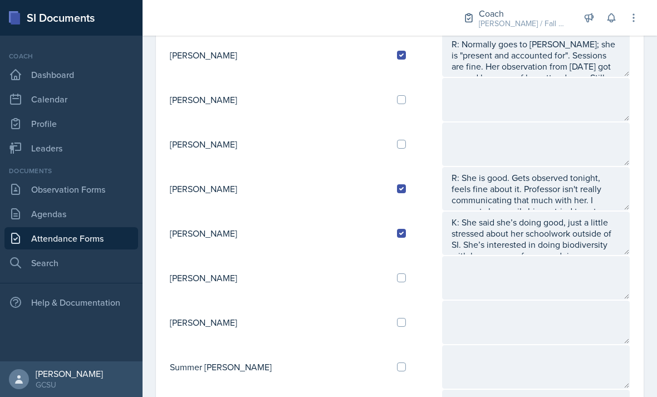
click at [573, 212] on textarea "K: She said she’s doing good, just a little stressed about her schoolwork outsi…" at bounding box center [536, 233] width 188 height 43
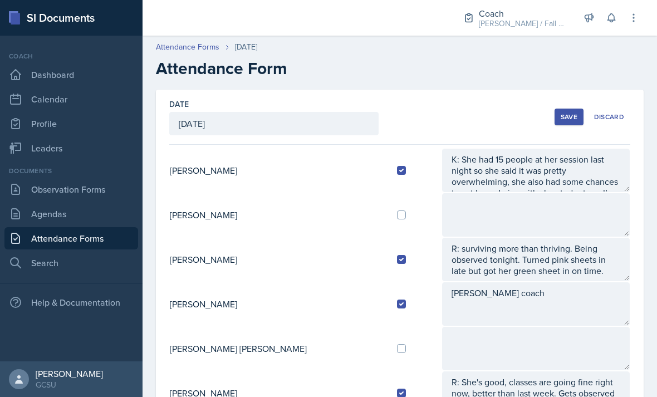
scroll to position [0, 0]
click at [570, 113] on div "Save" at bounding box center [569, 117] width 17 height 9
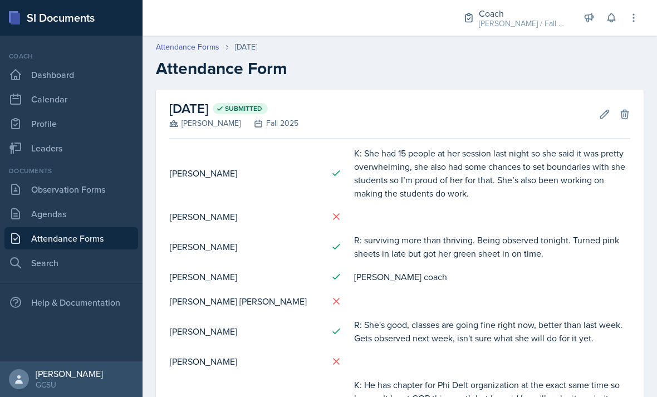
click at [601, 110] on icon at bounding box center [605, 114] width 8 height 8
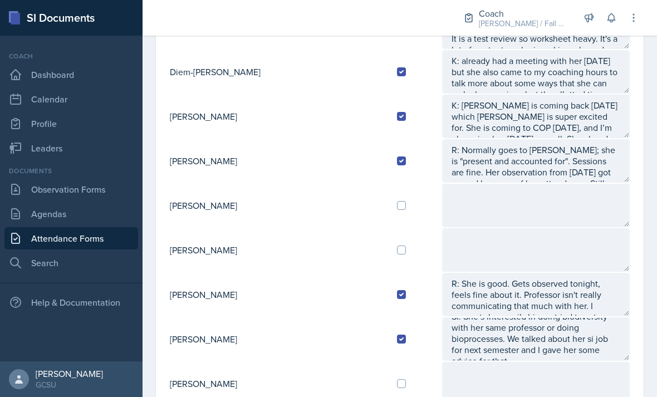
scroll to position [33, 0]
click at [559, 318] on textarea "K: She said she’s doing good, just a little stressed about her schoolwork outsi…" at bounding box center [536, 339] width 188 height 43
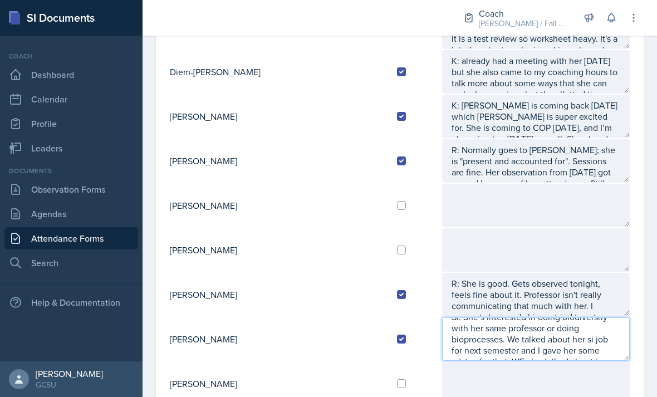
scroll to position [41, 0]
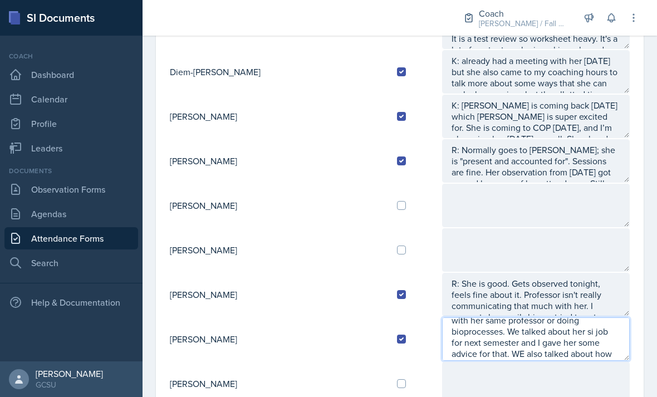
click at [489, 318] on textarea "K: She said she’s doing good, just a little stressed about her schoolwork outsi…" at bounding box center [536, 339] width 188 height 43
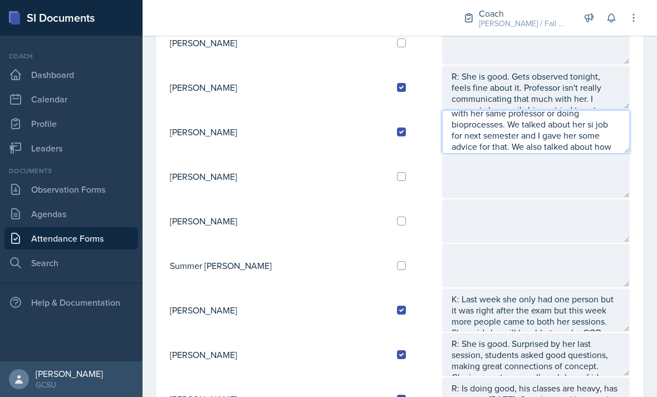
scroll to position [930, 0]
type textarea "K: She said she’s doing good, just a little stressed about her schoolwork outsi…"
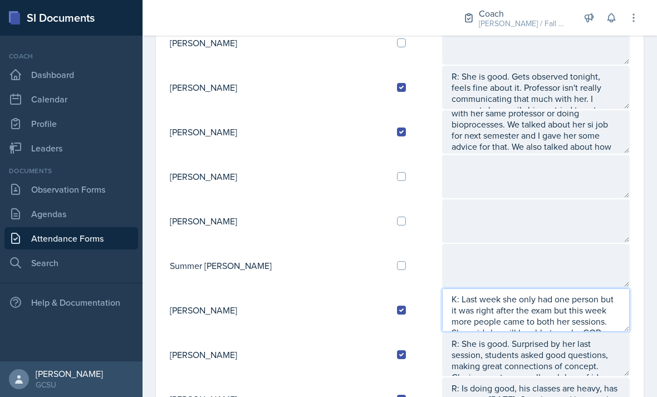
click at [490, 289] on textarea "K: Last week she only had one person but it was right after the exam but this w…" at bounding box center [536, 310] width 188 height 43
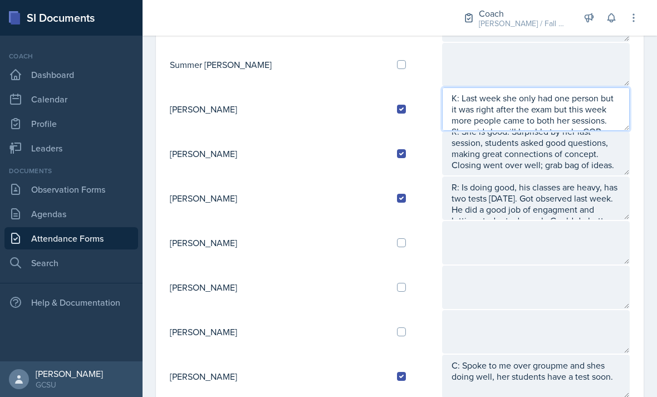
scroll to position [1130, 0]
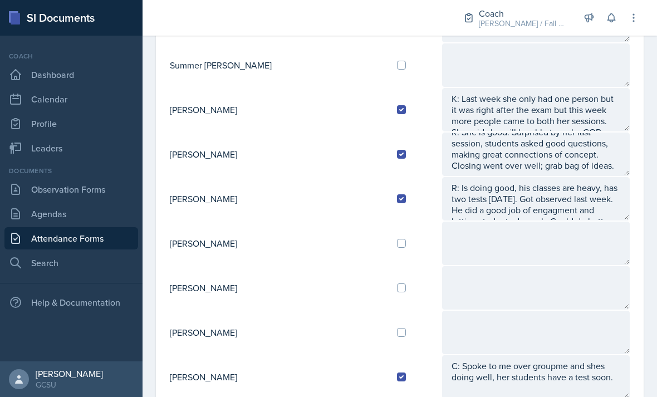
click at [397, 239] on input "checkbox" at bounding box center [401, 243] width 9 height 9
checkbox input "true"
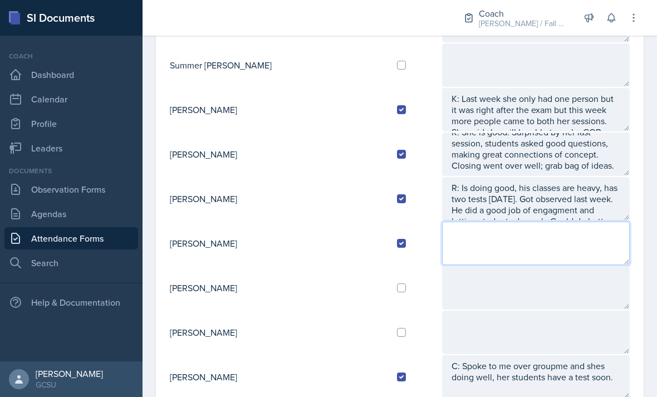
click at [442, 222] on textarea at bounding box center [536, 243] width 188 height 43
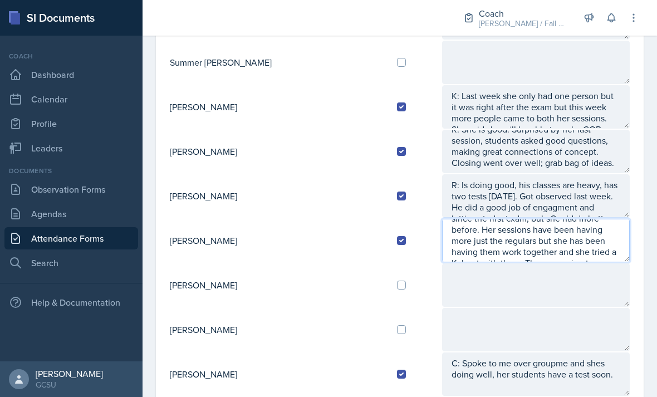
scroll to position [1133, 0]
click at [594, 219] on textarea "K: She’s had the same about 2-4 students since the first exam, but she had more…" at bounding box center [536, 240] width 188 height 43
click at [587, 219] on textarea "K: She’s had the same about 2-4 students since the first exam, but she had more…" at bounding box center [536, 240] width 188 height 43
click at [590, 220] on textarea "K: She’s had the same about 2-4 students since the first exam, but she had more…" at bounding box center [536, 240] width 188 height 43
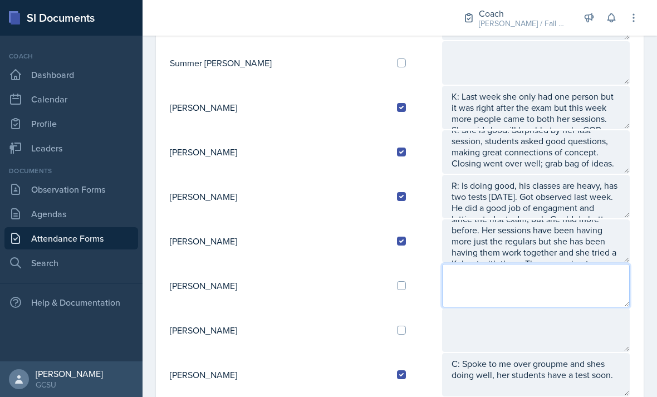
click at [577, 264] on textarea at bounding box center [536, 285] width 188 height 43
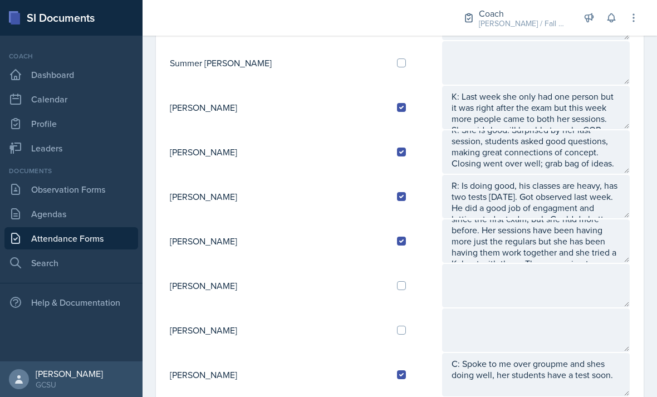
click at [597, 219] on textarea "K: She’s had the same about 2-4 students since the first exam, but she had more…" at bounding box center [536, 240] width 188 height 43
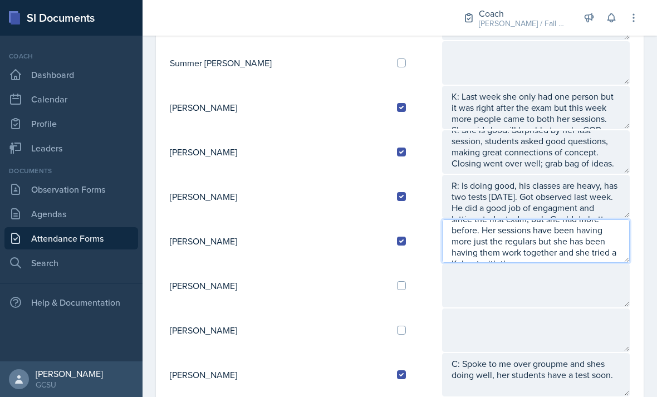
type textarea "K: She’s had the same about 2-4 students since the first exam, but she had more…"
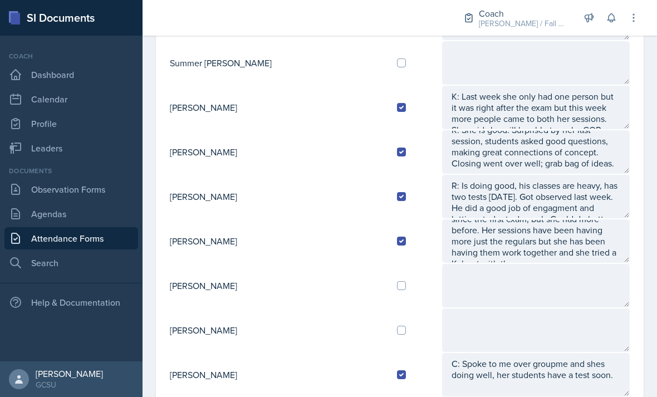
click at [445, 264] on textarea at bounding box center [536, 285] width 188 height 43
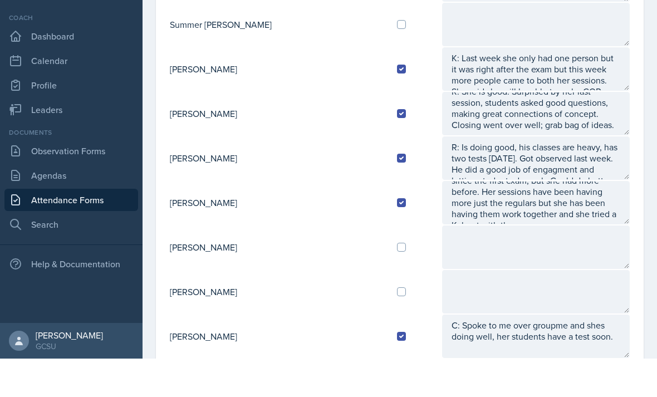
click at [397, 326] on input "checkbox" at bounding box center [401, 330] width 9 height 9
checkbox input "true"
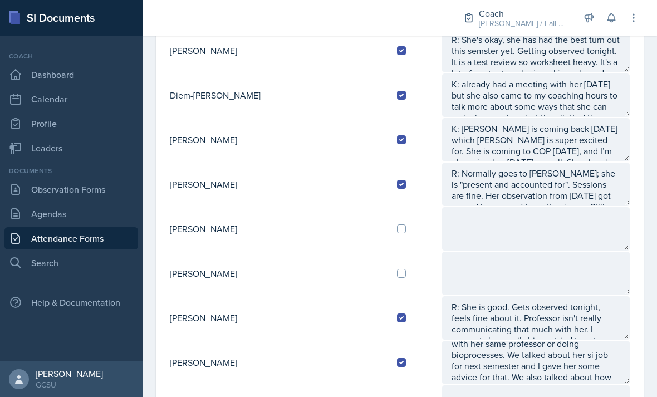
scroll to position [679, 0]
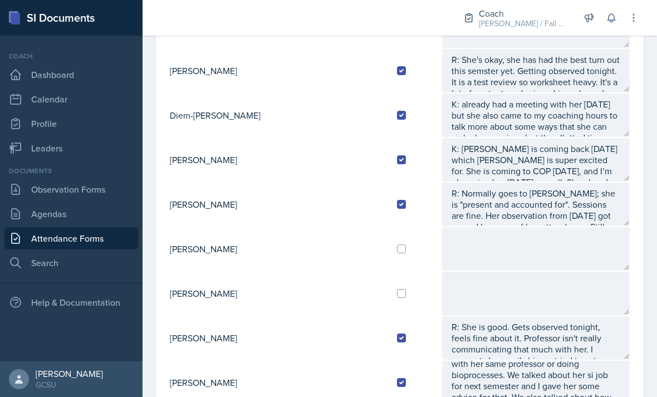
click at [388, 227] on td at bounding box center [414, 249] width 53 height 45
click at [442, 227] on textarea at bounding box center [536, 248] width 188 height 43
click at [397, 245] on input "checkbox" at bounding box center [401, 249] width 9 height 9
checkbox input "true"
click at [478, 227] on textarea at bounding box center [536, 248] width 188 height 43
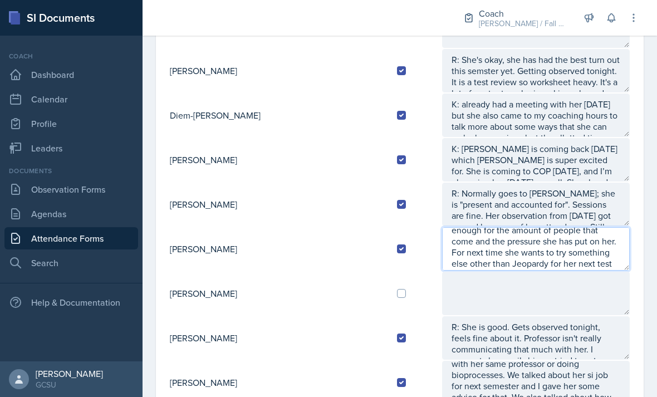
scroll to position [45, 0]
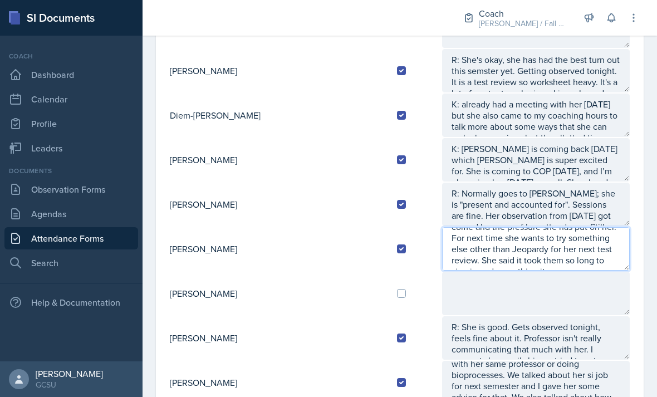
type textarea "K: 60 people came to her test review, she feels like she doesn’t get compensate…"
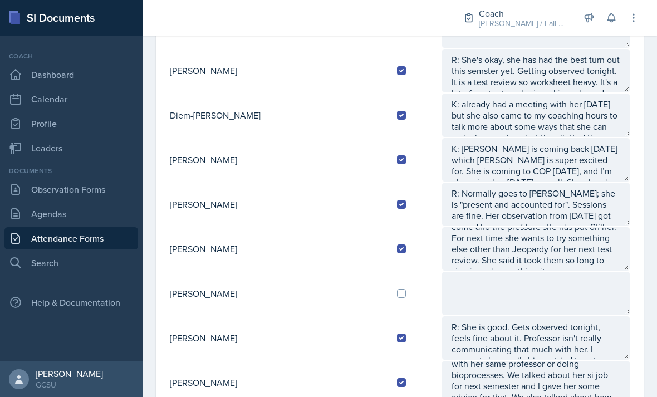
click at [619, 279] on textarea at bounding box center [536, 293] width 188 height 43
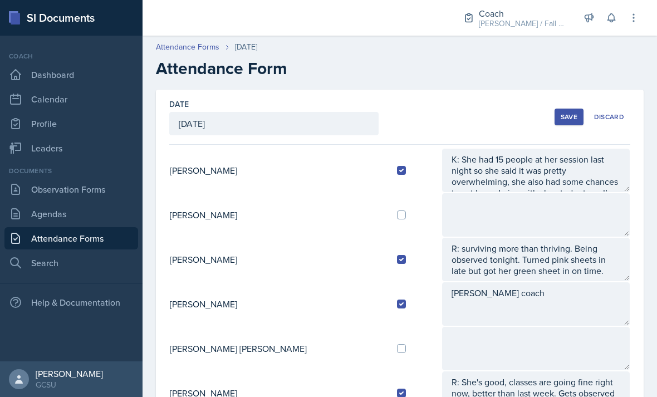
scroll to position [0, 0]
click at [568, 109] on button "Save" at bounding box center [569, 117] width 29 height 17
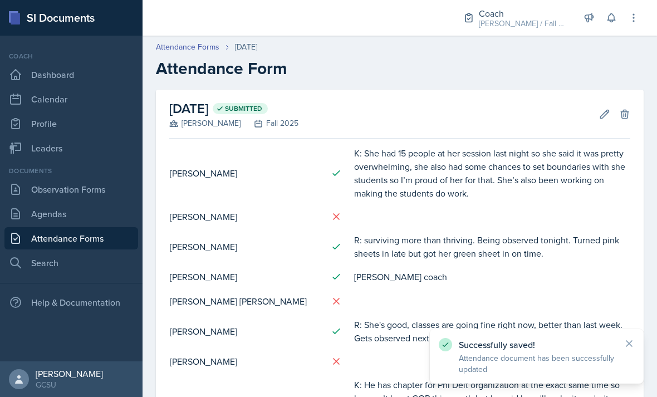
click at [603, 109] on icon at bounding box center [604, 114] width 11 height 11
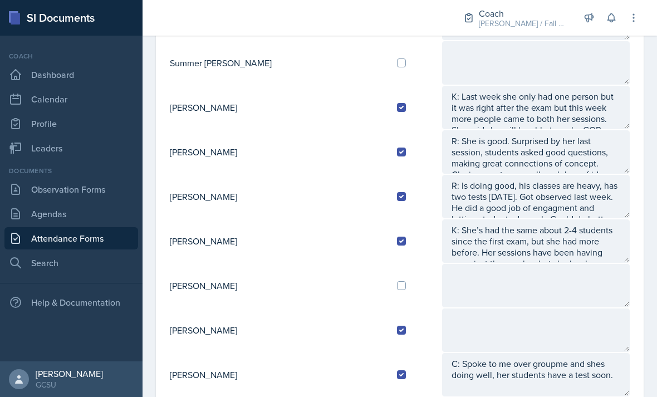
scroll to position [1133, 0]
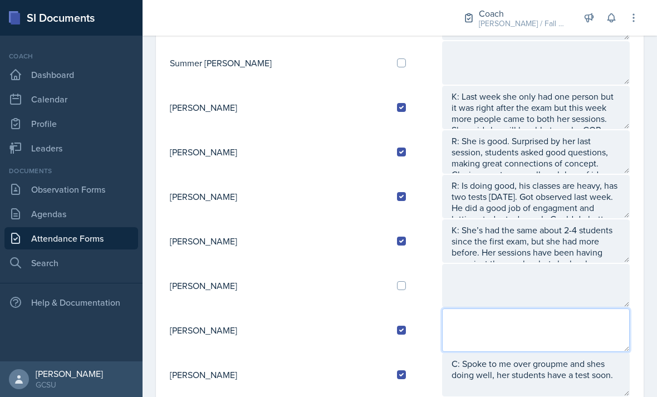
click at [456, 309] on textarea at bounding box center [536, 330] width 188 height 43
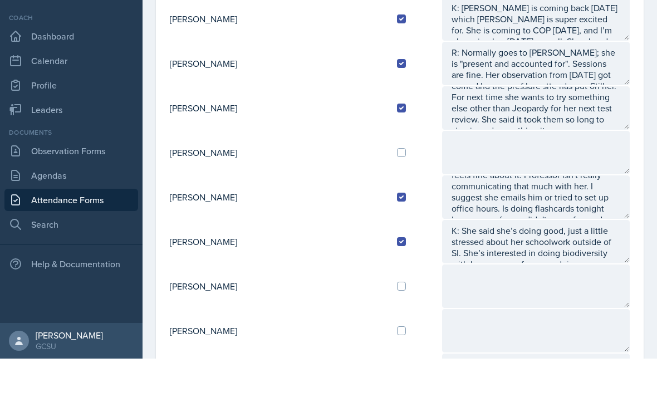
scroll to position [780, 0]
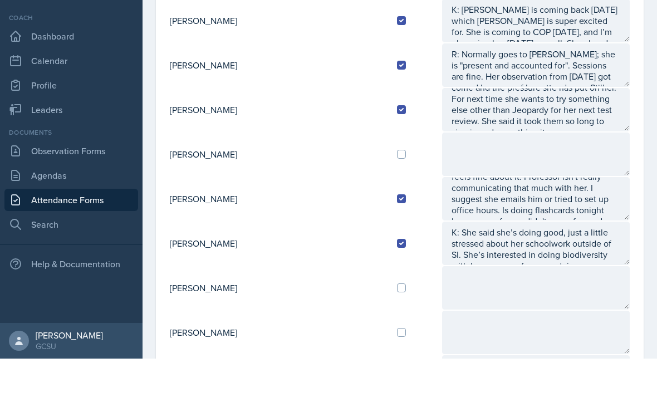
type textarea "K:"
click at [582, 126] on textarea "K: 60 people came to her test review, she feels like she doesn’t get compensate…" at bounding box center [536, 147] width 188 height 43
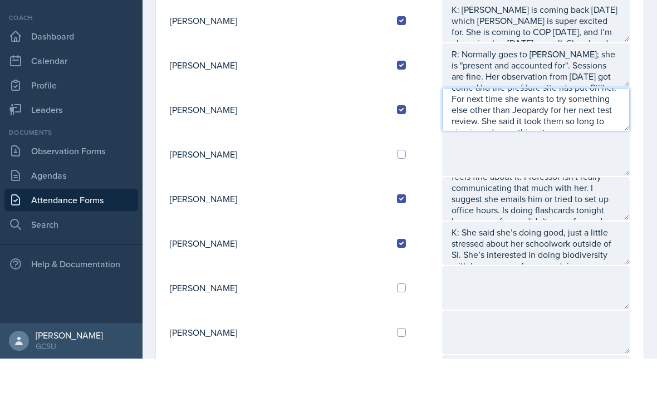
scroll to position [52, 0]
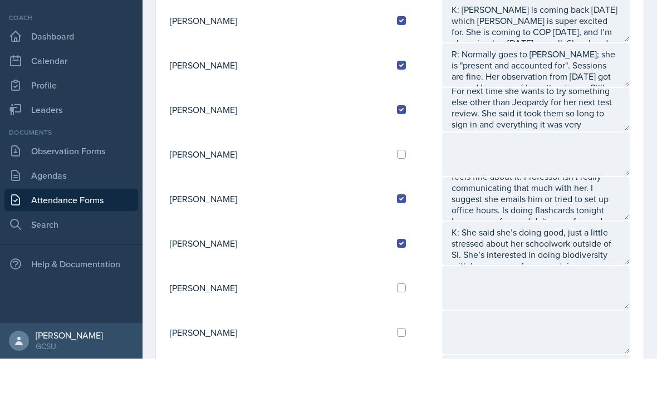
click at [538, 171] on textarea at bounding box center [536, 192] width 188 height 43
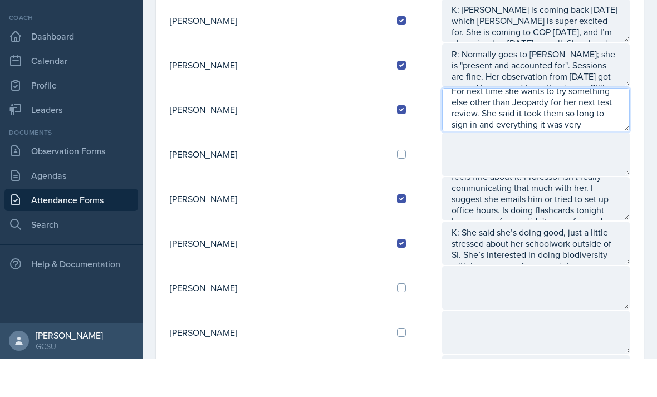
click at [535, 126] on textarea "K: 60 people came to her test review, she feels like she doesn’t get compensate…" at bounding box center [536, 147] width 188 height 43
click at [531, 126] on textarea "K: 60 people came to her test review, she feels like she doesn’t get compensate…" at bounding box center [536, 147] width 188 height 43
click at [608, 126] on textarea "K: 60 people came to her test review, she feels like she doesn’t get compensate…" at bounding box center [536, 147] width 188 height 43
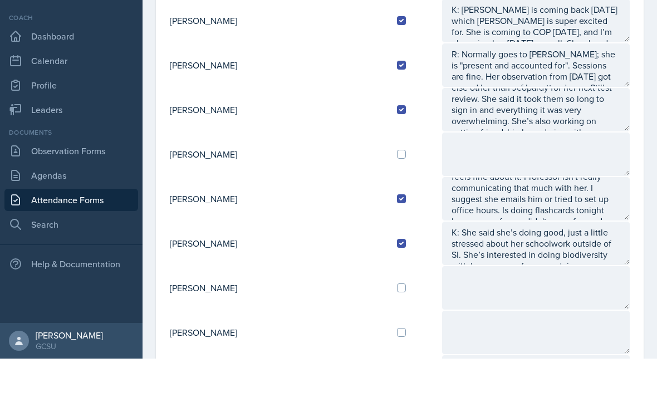
click at [599, 349] on textarea at bounding box center [536, 370] width 188 height 43
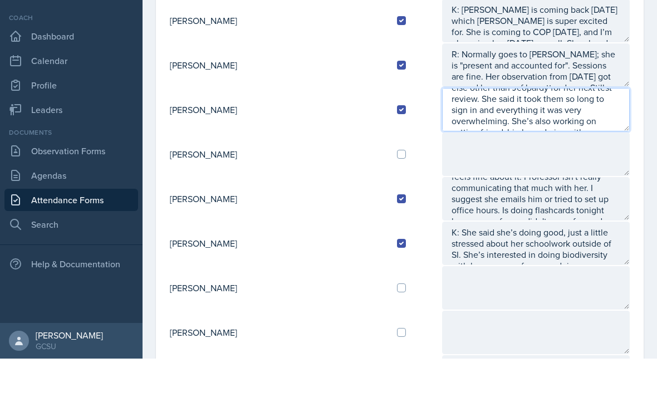
click at [616, 126] on textarea "K: 60 people came to her test review, she feels like she doesn’t get compensate…" at bounding box center [536, 147] width 188 height 43
type textarea "K: 60 people came to her test review, she feels like she doesn’t get compensate…"
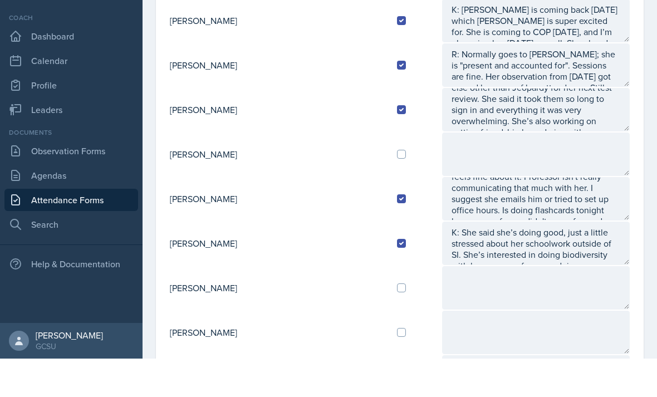
click at [531, 349] on textarea at bounding box center [536, 370] width 188 height 43
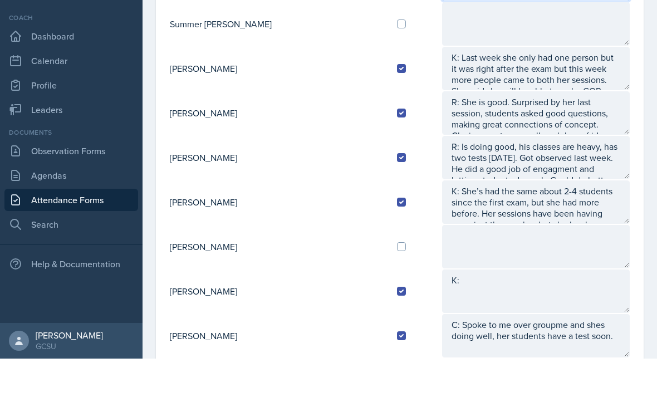
scroll to position [1133, 0]
click at [501, 309] on textarea "K:" at bounding box center [536, 330] width 188 height 43
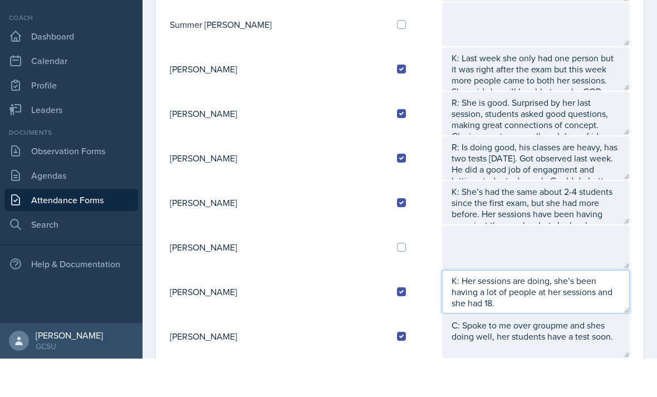
click at [596, 309] on textarea "K: Her sessions are doing, she’s been having a lot of people at her sessions an…" at bounding box center [536, 330] width 188 height 43
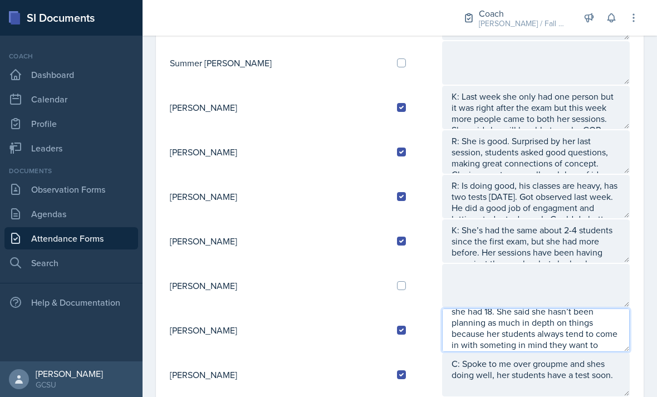
scroll to position [45, 0]
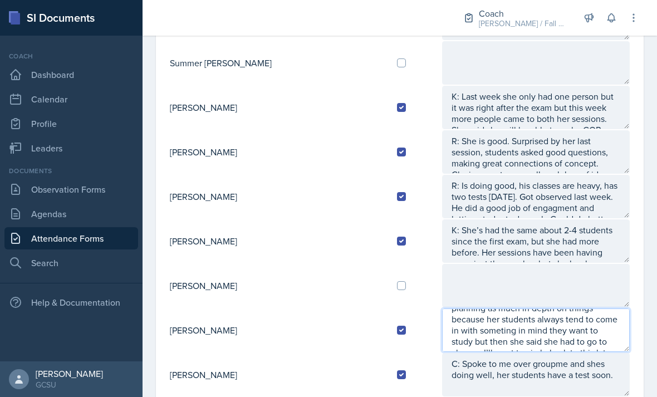
click at [479, 309] on textarea "K: Her sessions are doing, she’s been having a lot of people at her sessions an…" at bounding box center [536, 330] width 188 height 43
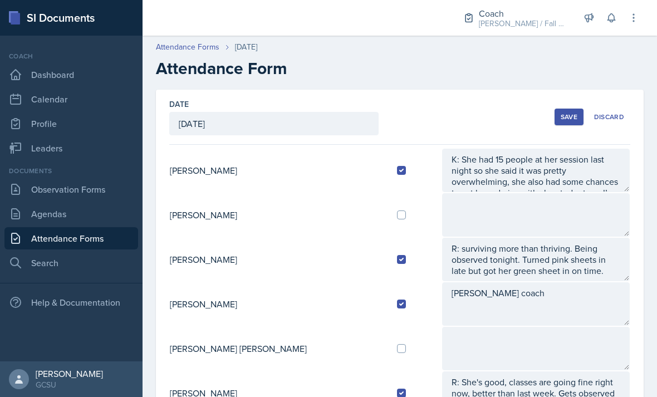
scroll to position [0, 0]
type textarea "K: Her sessions are doing, she’s been having a lot of people at her sessions an…"
click at [571, 113] on div "Save" at bounding box center [569, 117] width 17 height 9
